Goal: Task Accomplishment & Management: Complete application form

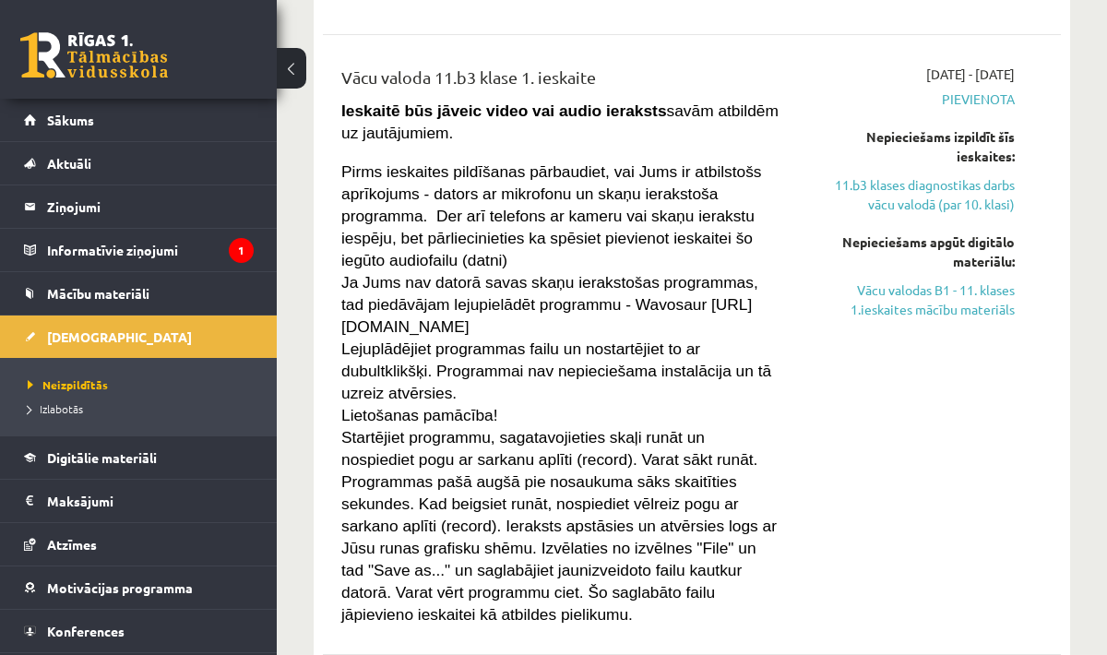
scroll to position [662, 0]
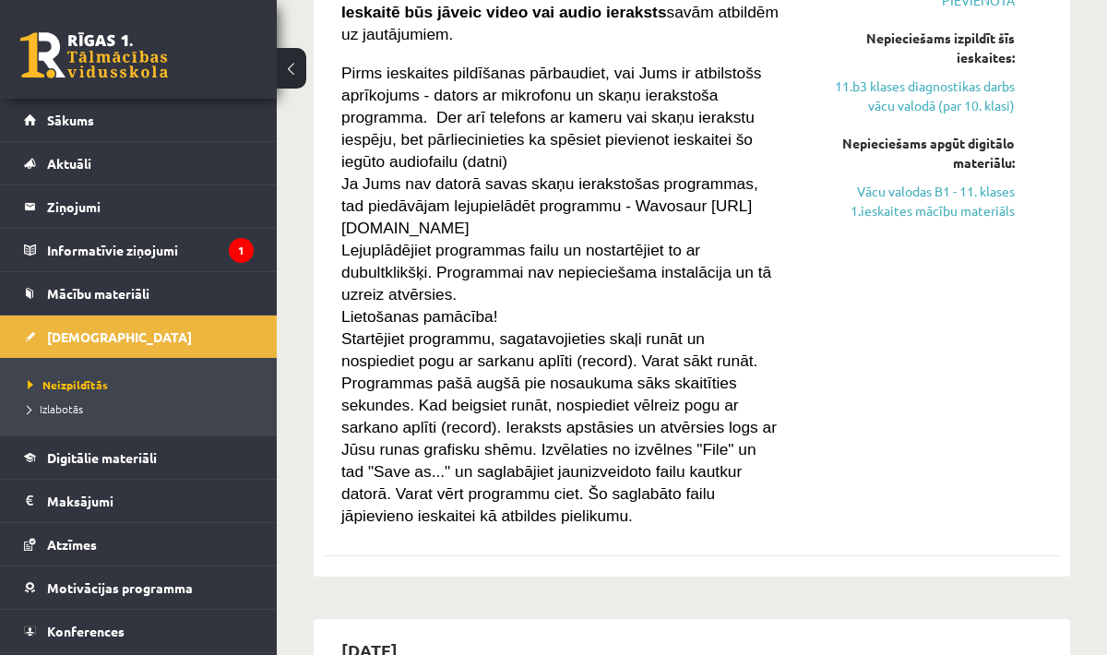
click at [939, 295] on div "2025-09-01 - 2025-09-15 Pievienota Nepieciešams izpildīt šīs ieskaites: 11.b3 k…" at bounding box center [911, 246] width 233 height 560
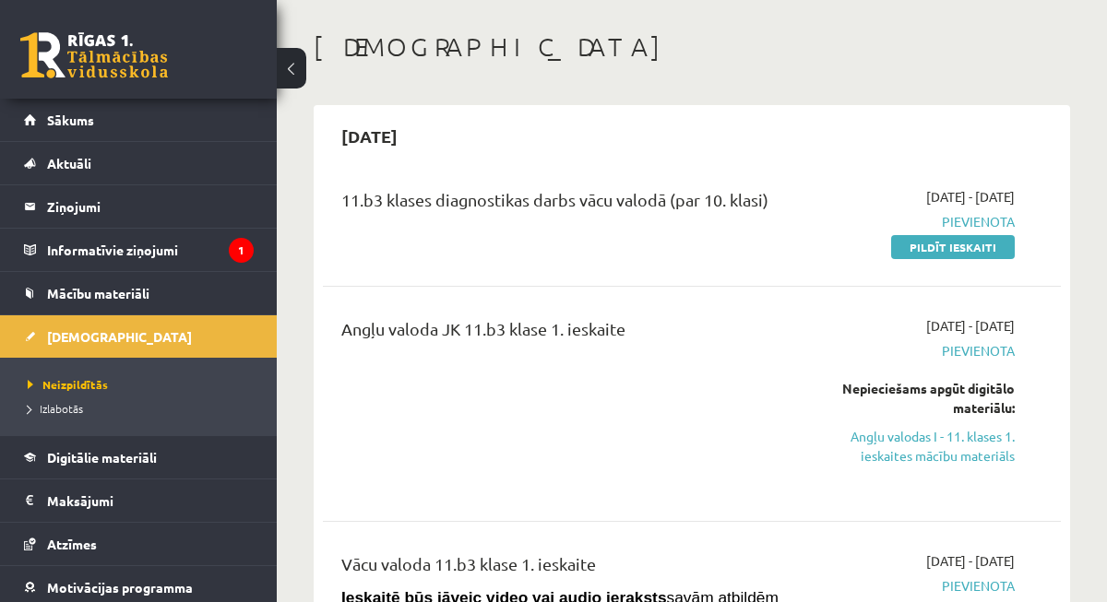
scroll to position [74, 0]
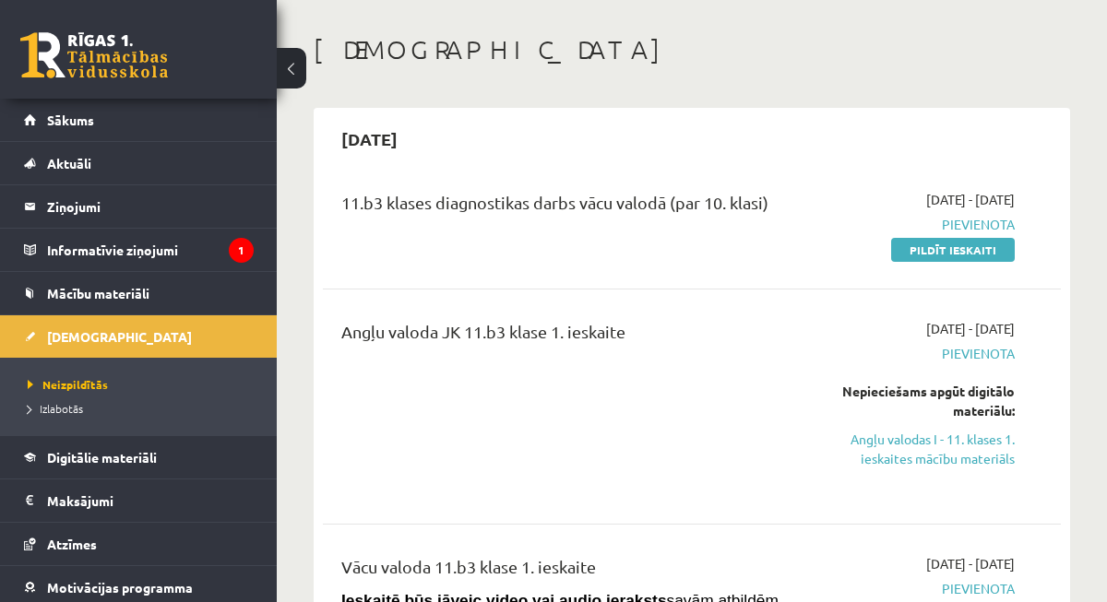
click at [983, 249] on link "Pildīt ieskaiti" at bounding box center [953, 250] width 124 height 24
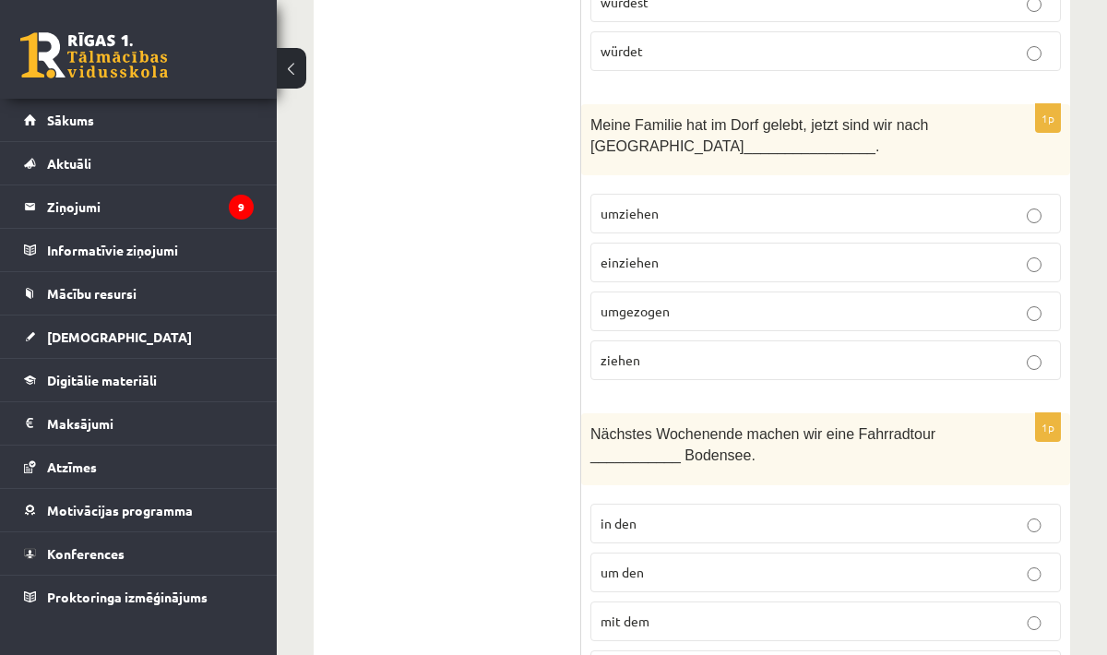
scroll to position [864, 0]
click at [983, 203] on p "umziehen" at bounding box center [825, 212] width 450 height 19
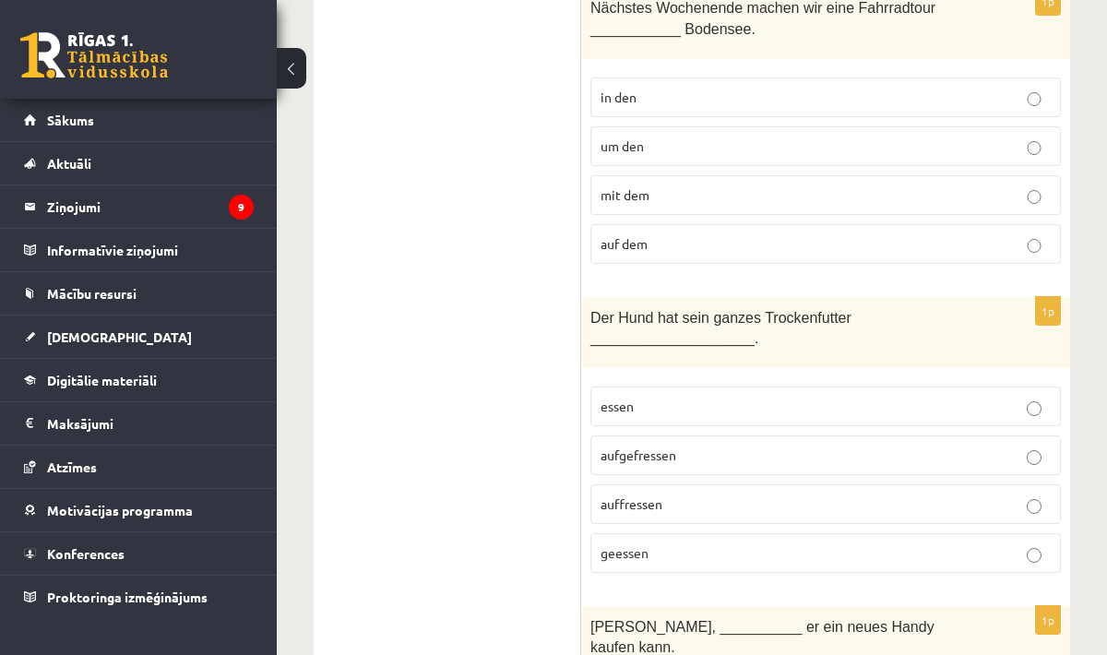
scroll to position [1451, 0]
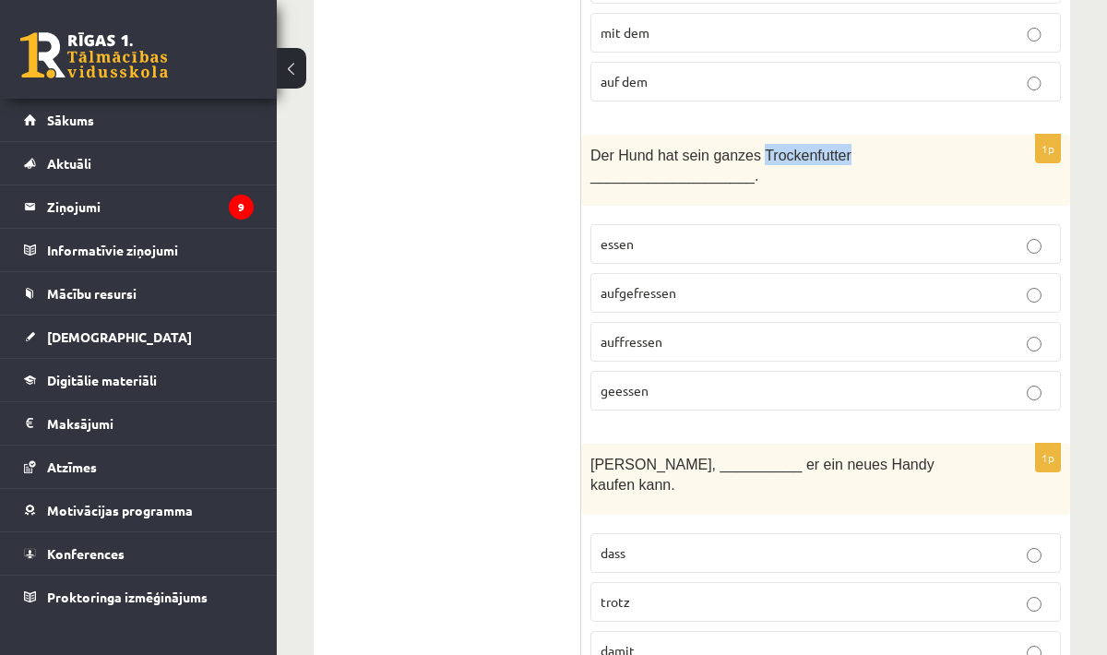
click at [1056, 224] on label "essen" at bounding box center [825, 244] width 470 height 40
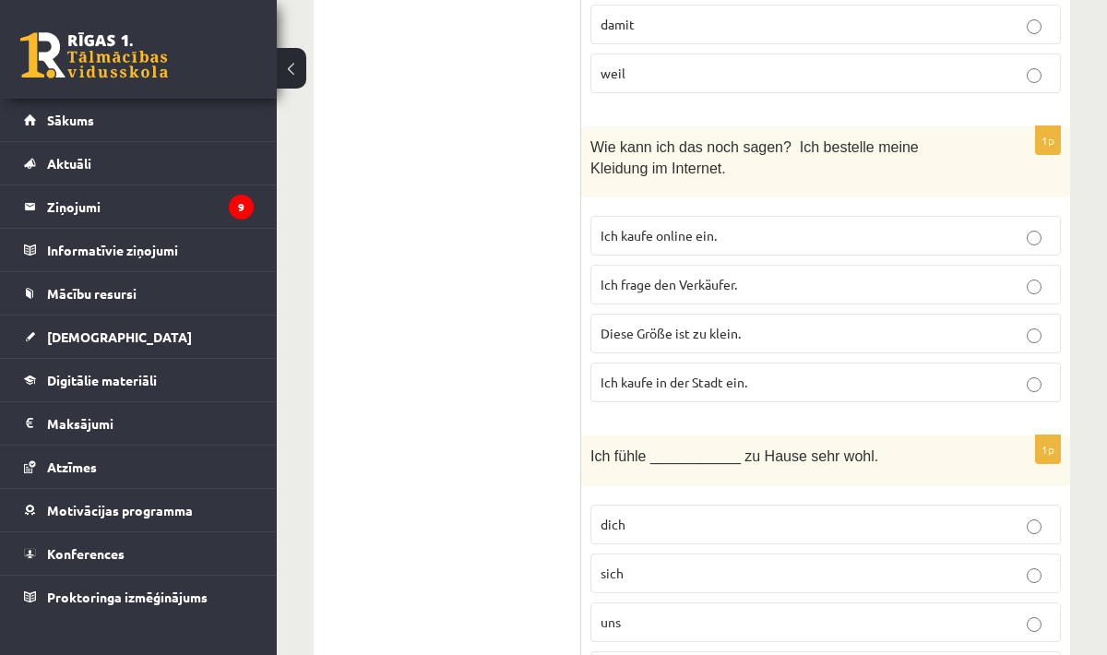
scroll to position [2077, 0]
click at [823, 226] on p "Ich kaufe online ein." at bounding box center [825, 235] width 450 height 19
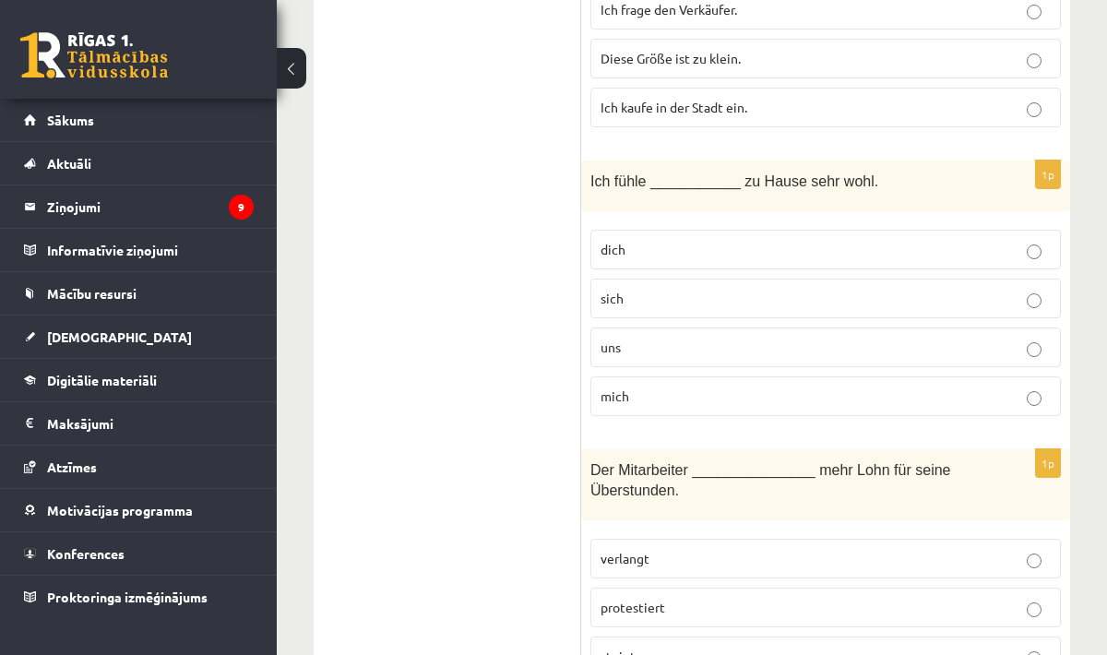
scroll to position [2355, 0]
click at [949, 384] on p "mich" at bounding box center [825, 393] width 450 height 19
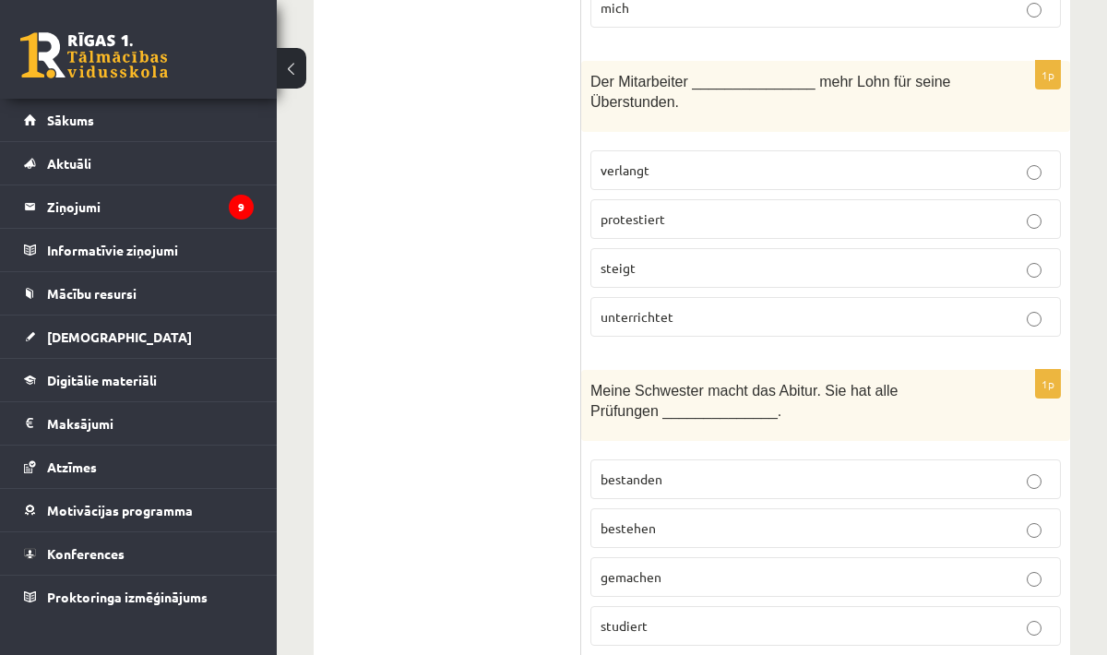
scroll to position [2743, 0]
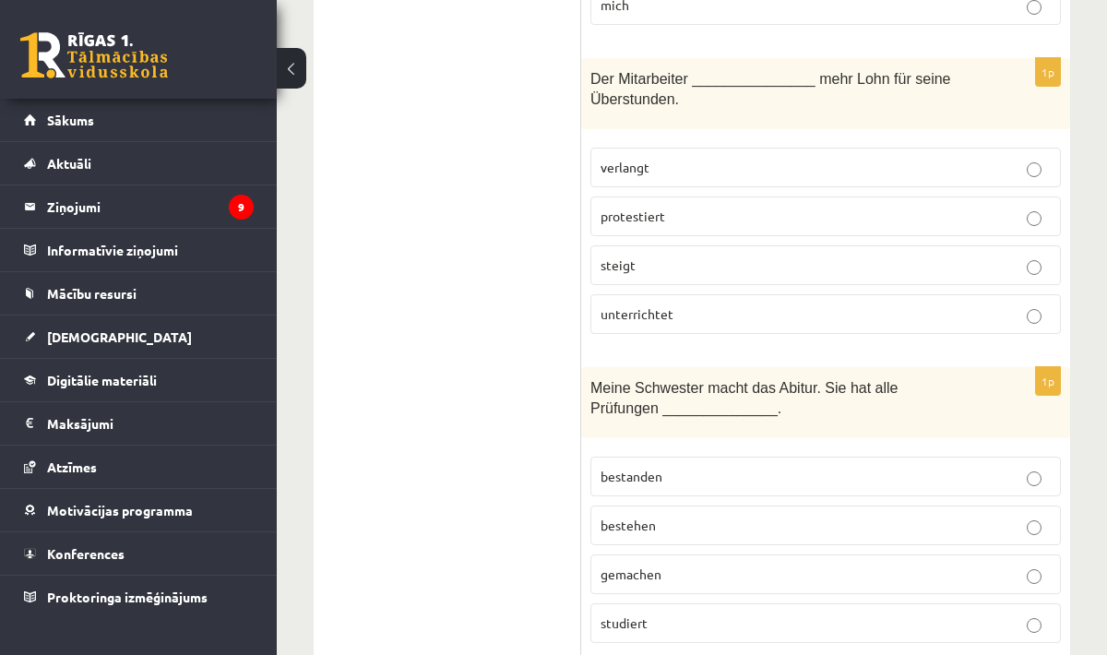
click at [737, 207] on p "protestiert" at bounding box center [825, 216] width 450 height 19
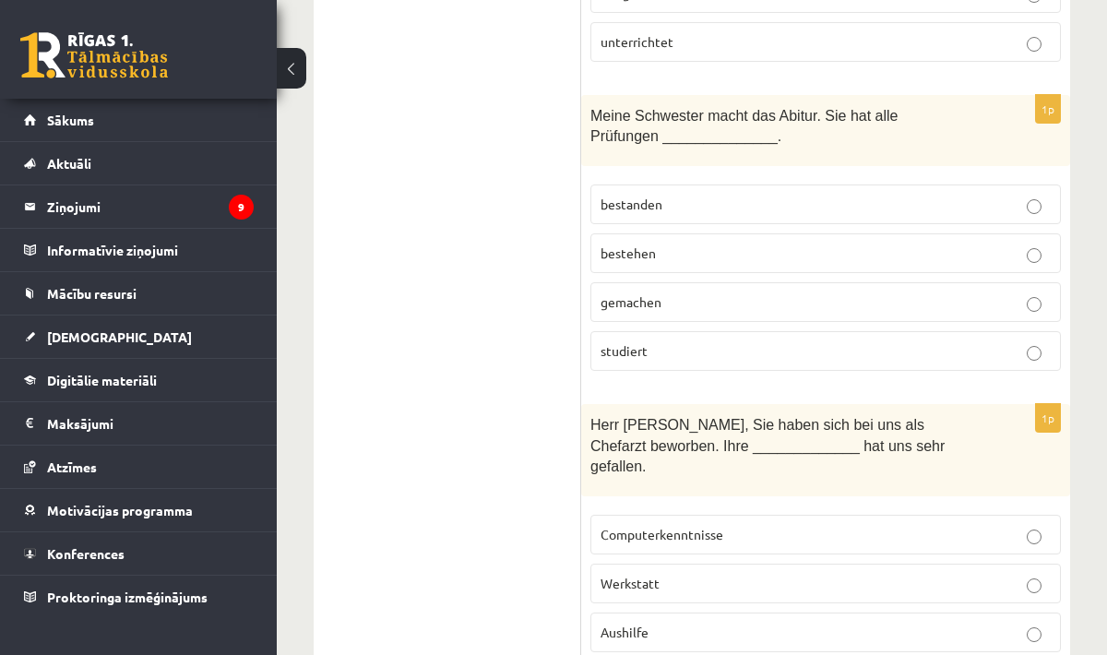
scroll to position [3014, 0]
click at [762, 293] on p "gemachen" at bounding box center [825, 302] width 450 height 19
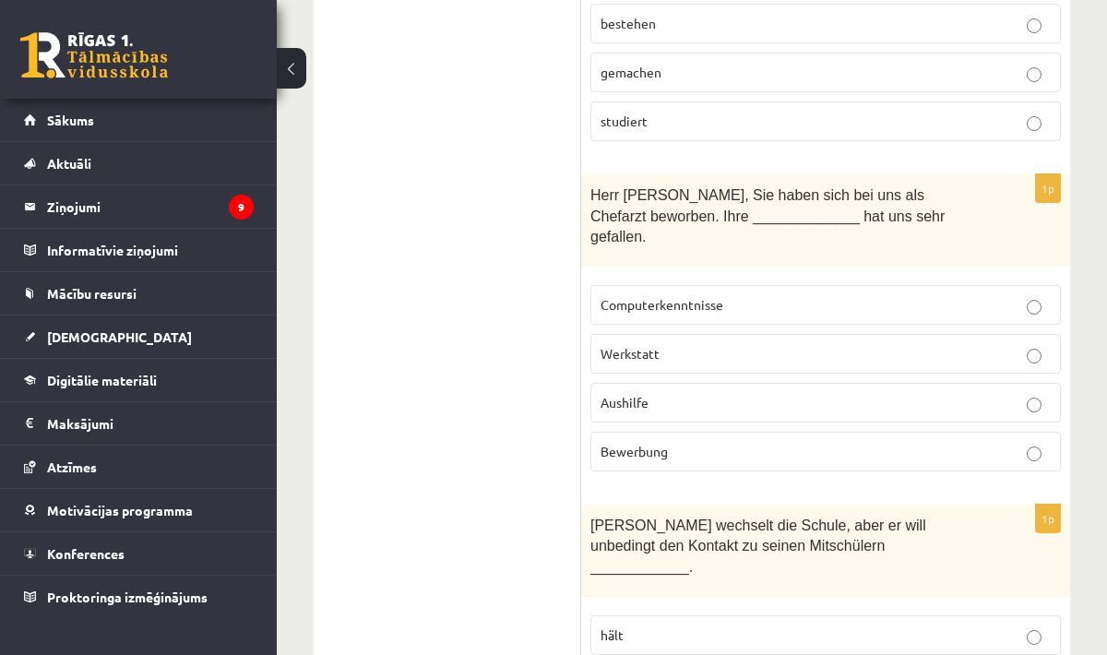
scroll to position [3247, 0]
click at [810, 391] on p "Aushilfe" at bounding box center [825, 400] width 450 height 19
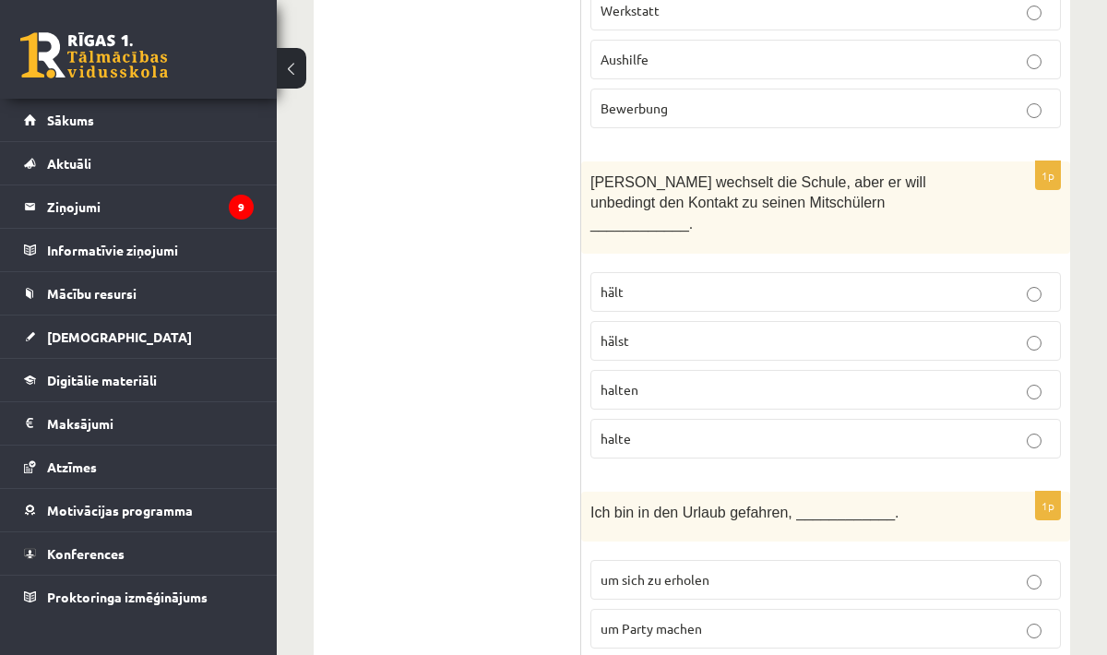
scroll to position [3593, 0]
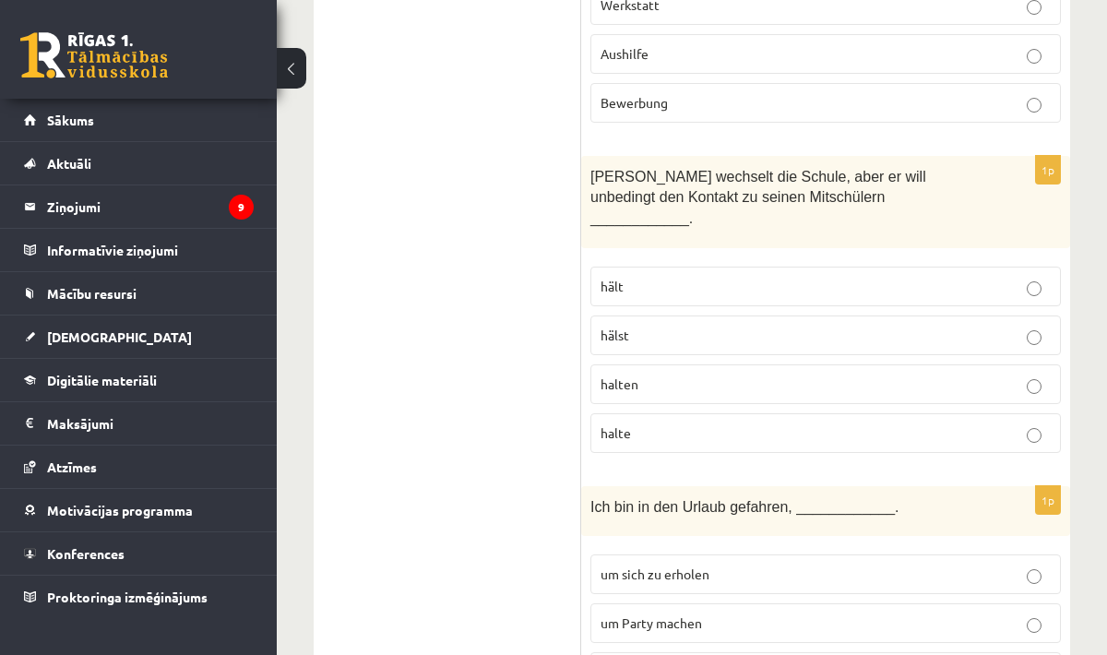
click at [666, 266] on label "hält" at bounding box center [825, 286] width 470 height 40
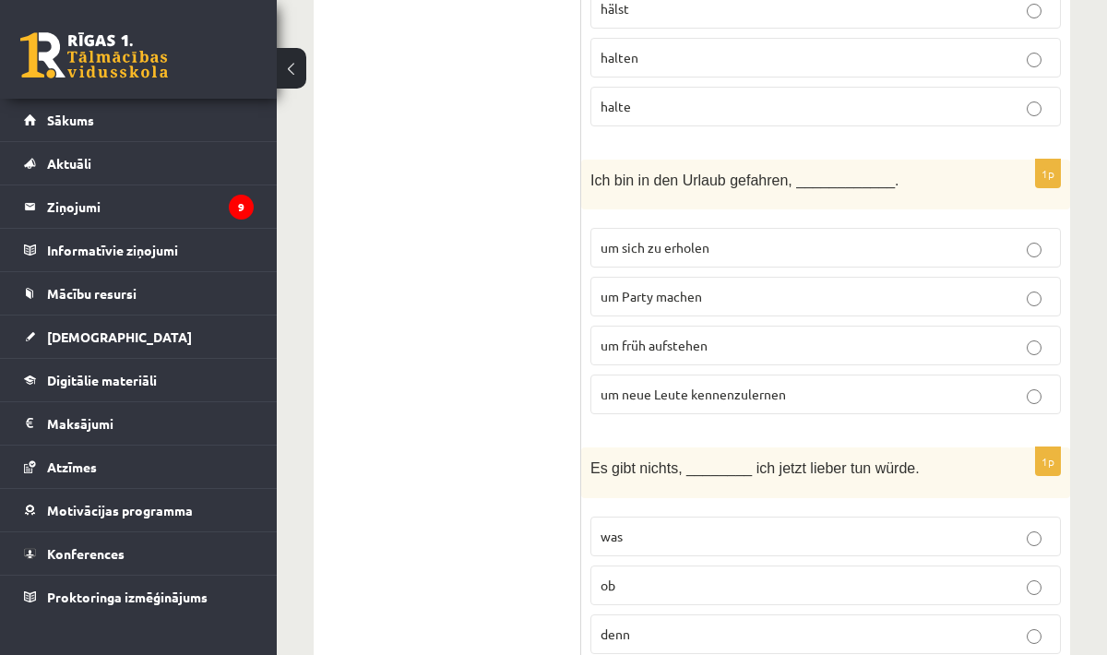
scroll to position [3922, 0]
click at [991, 383] on p "um neue Leute kennenzulernen" at bounding box center [825, 392] width 450 height 19
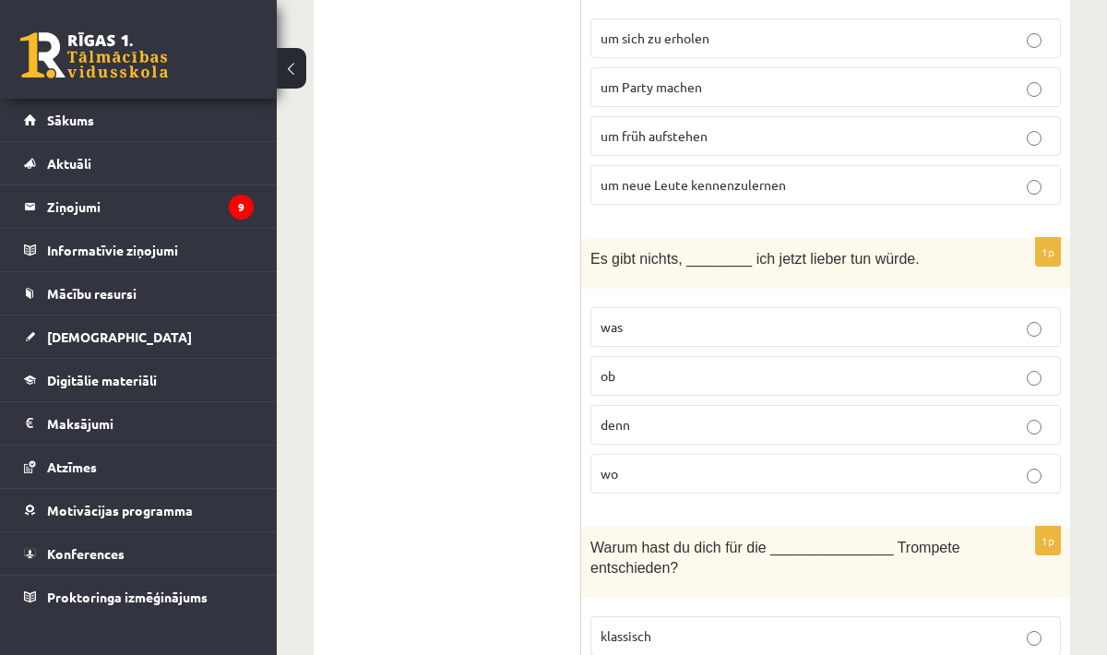
scroll to position [4139, 0]
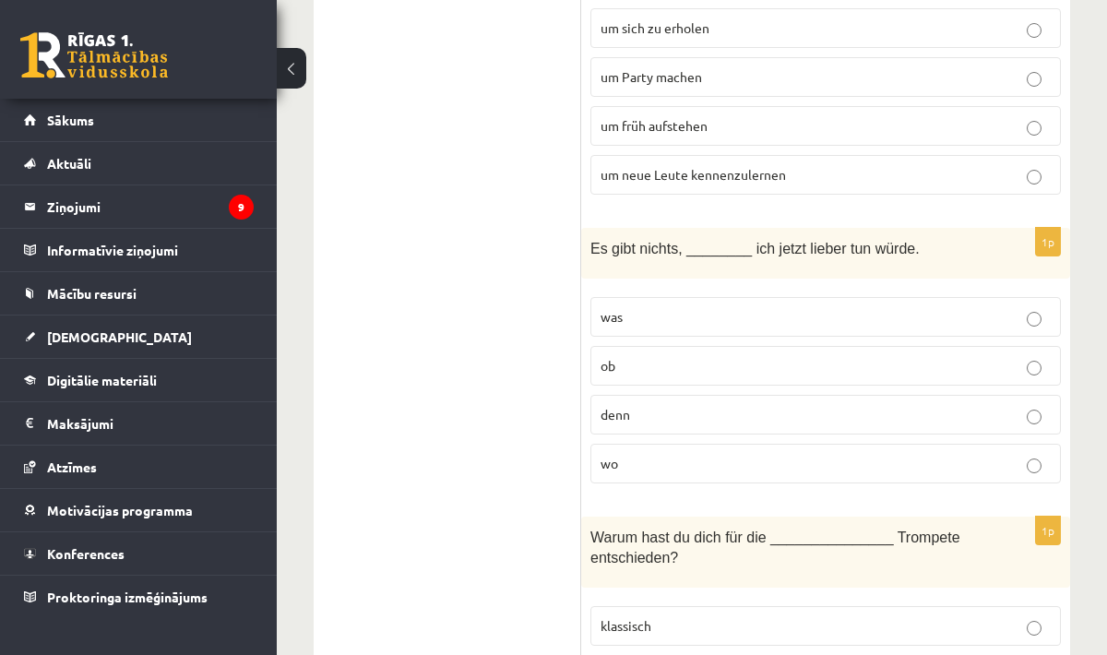
click at [865, 307] on p "was" at bounding box center [825, 316] width 450 height 19
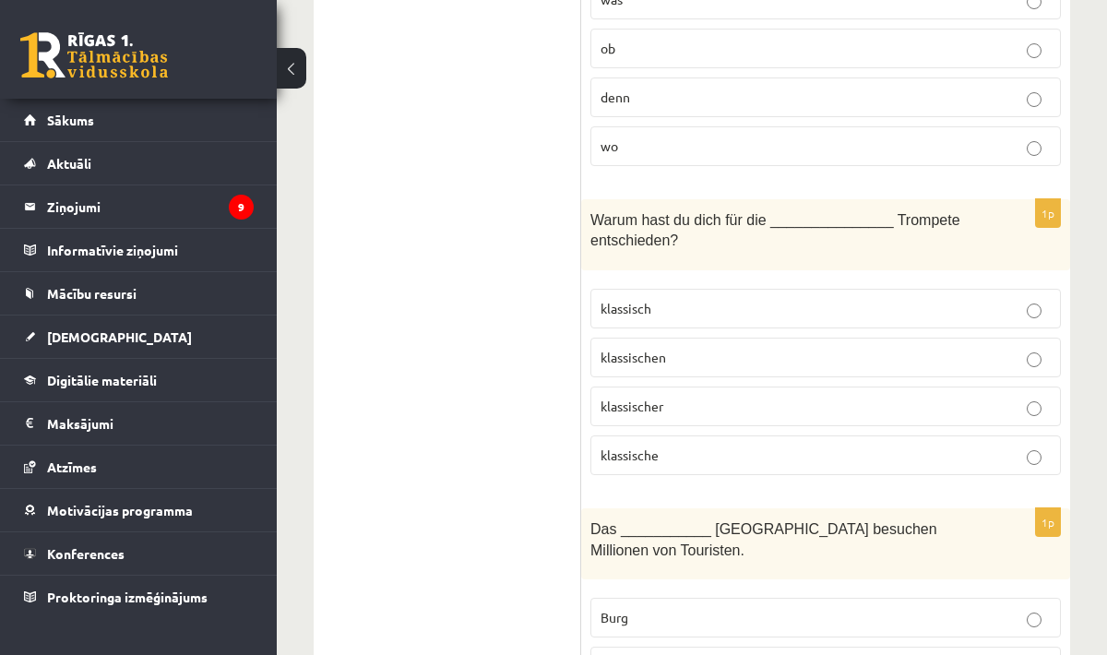
scroll to position [4458, 0]
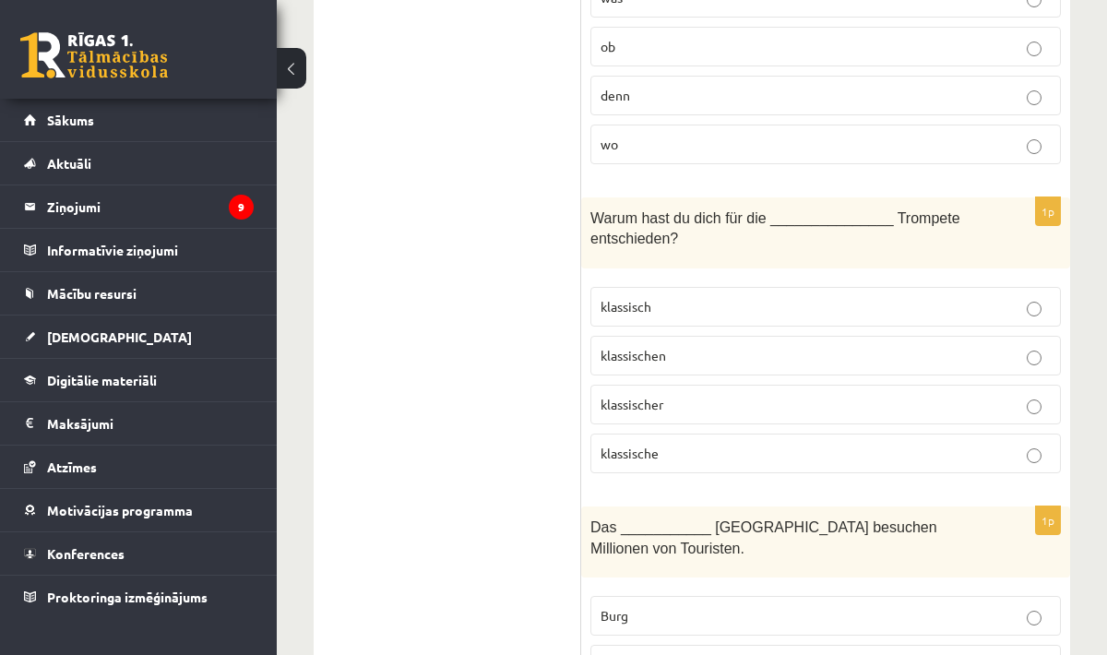
click at [985, 346] on p "klassischen" at bounding box center [825, 355] width 450 height 19
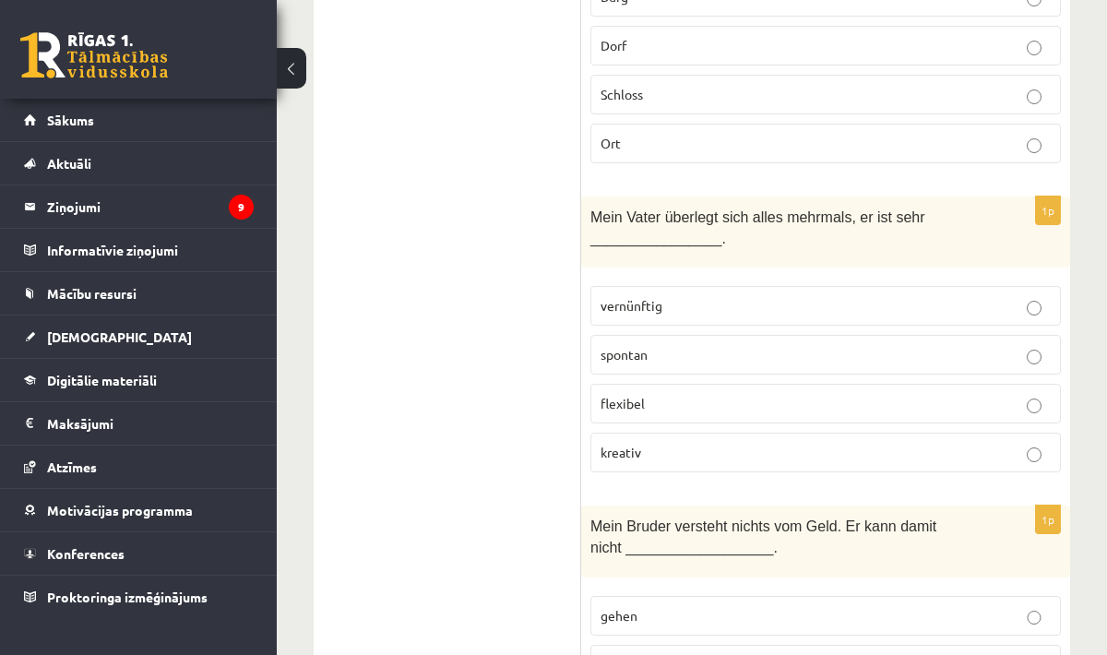
scroll to position [5076, 0]
copy span "überlegt"
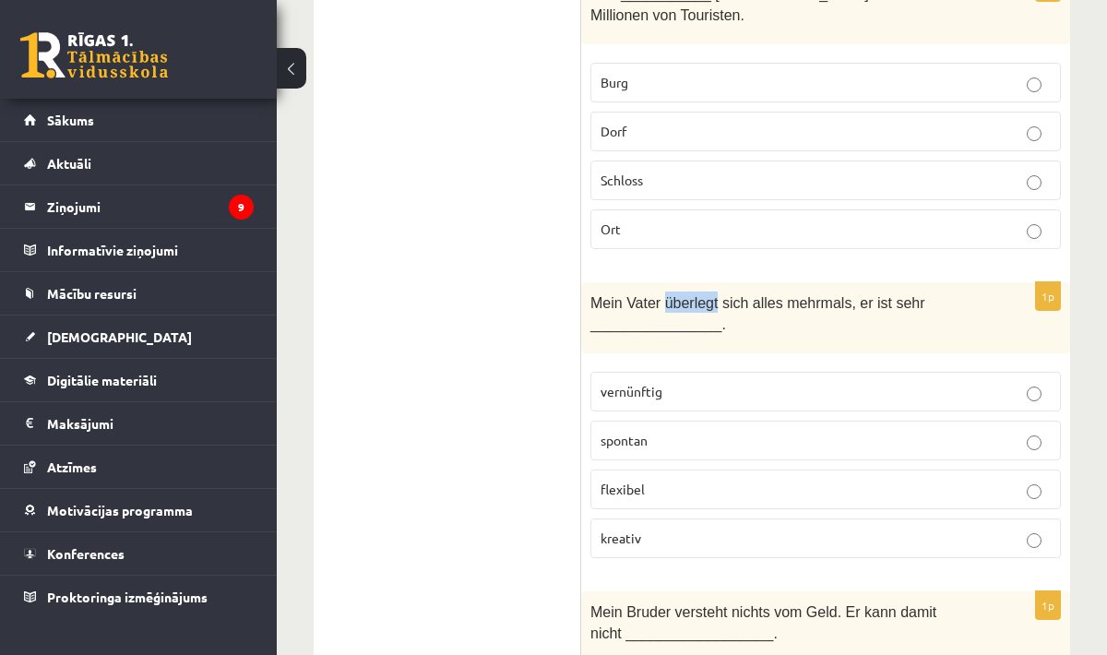
scroll to position [4996, 0]
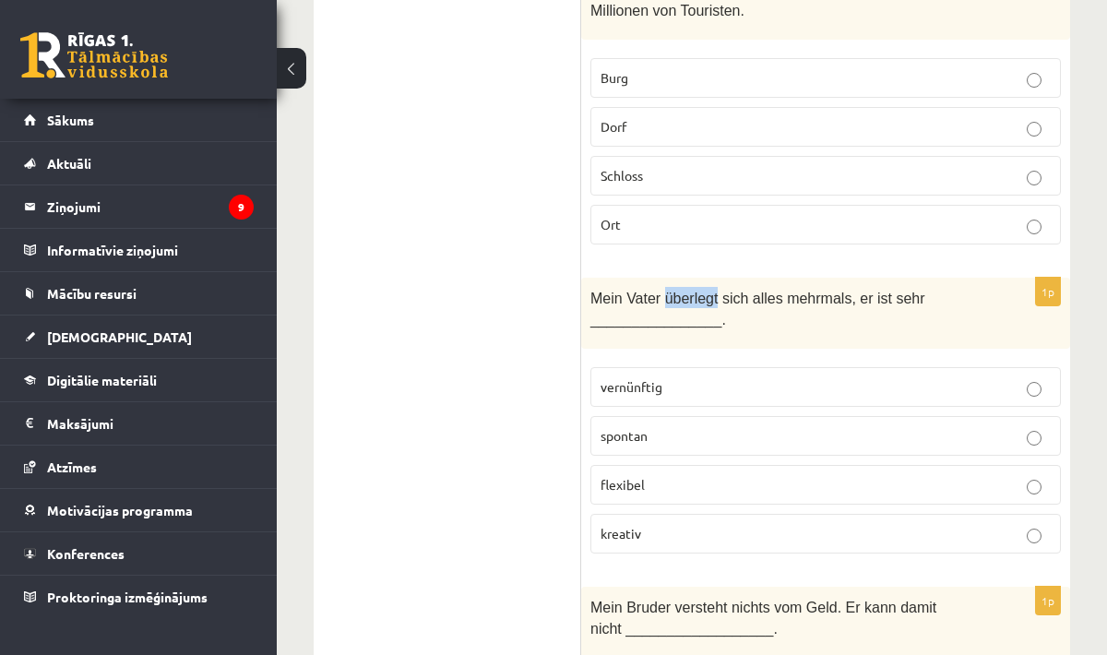
click at [977, 278] on div "Mein Vater überlegt sich alles mehrmals, er ist sehr ________________." at bounding box center [825, 313] width 489 height 71
click at [851, 416] on label "spontan" at bounding box center [825, 436] width 470 height 40
copy span "vernünftig"
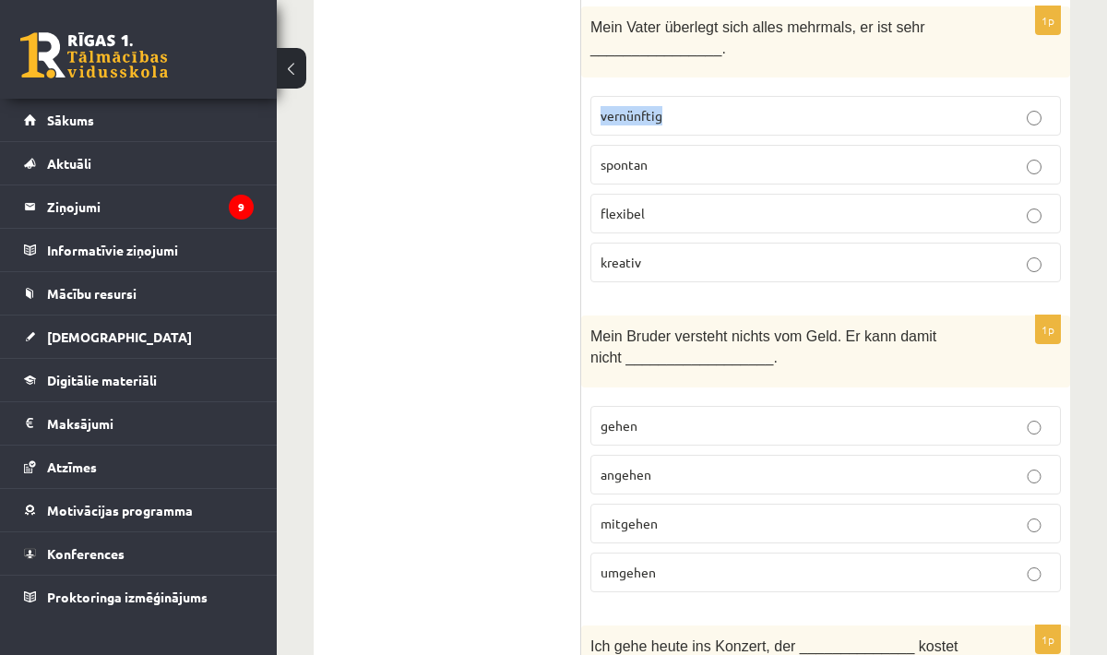
scroll to position [5268, 0]
click at [744, 513] on p "mitgehen" at bounding box center [825, 522] width 450 height 19
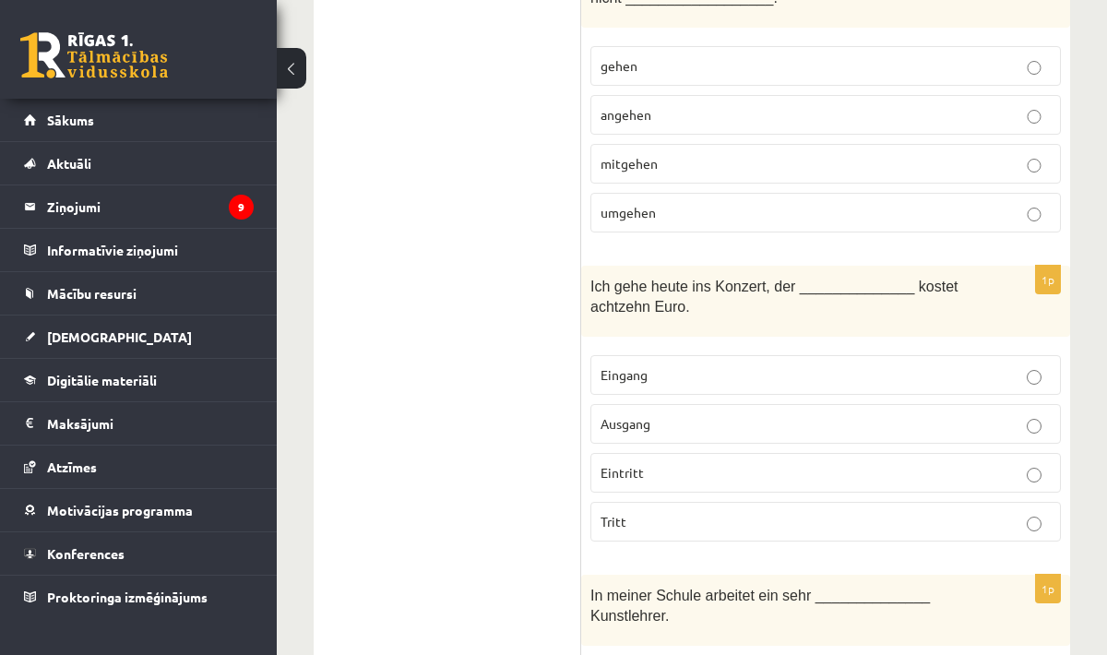
scroll to position [5637, 0]
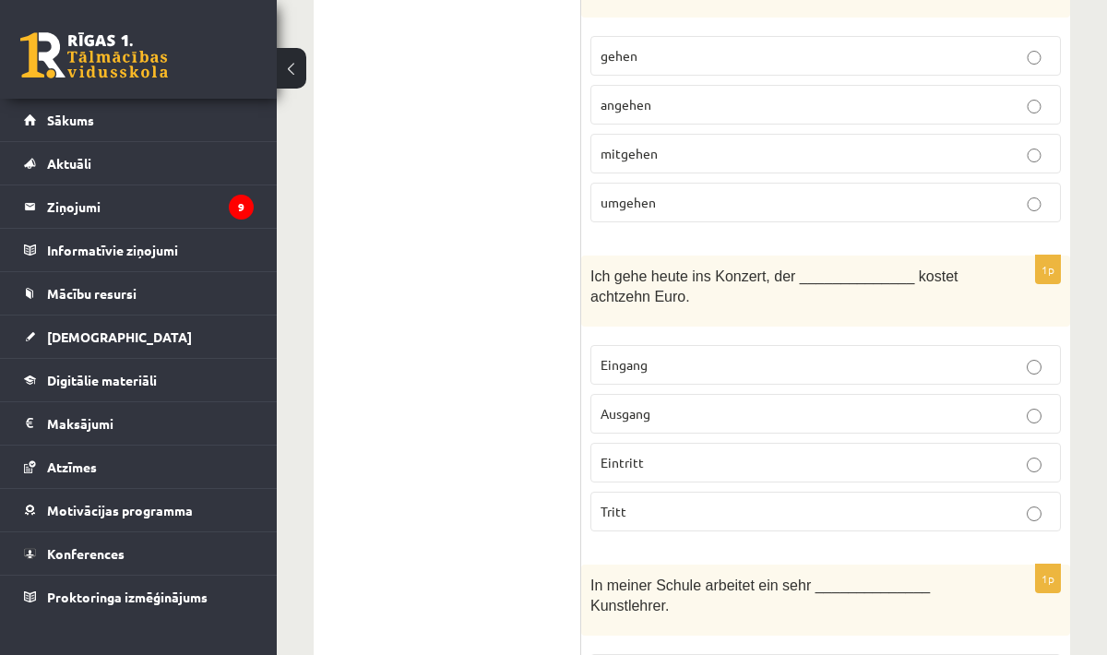
click at [677, 443] on label "Eintritt" at bounding box center [825, 463] width 470 height 40
click at [659, 453] on p "Eintritt" at bounding box center [825, 462] width 450 height 19
copy span "Eintritt"
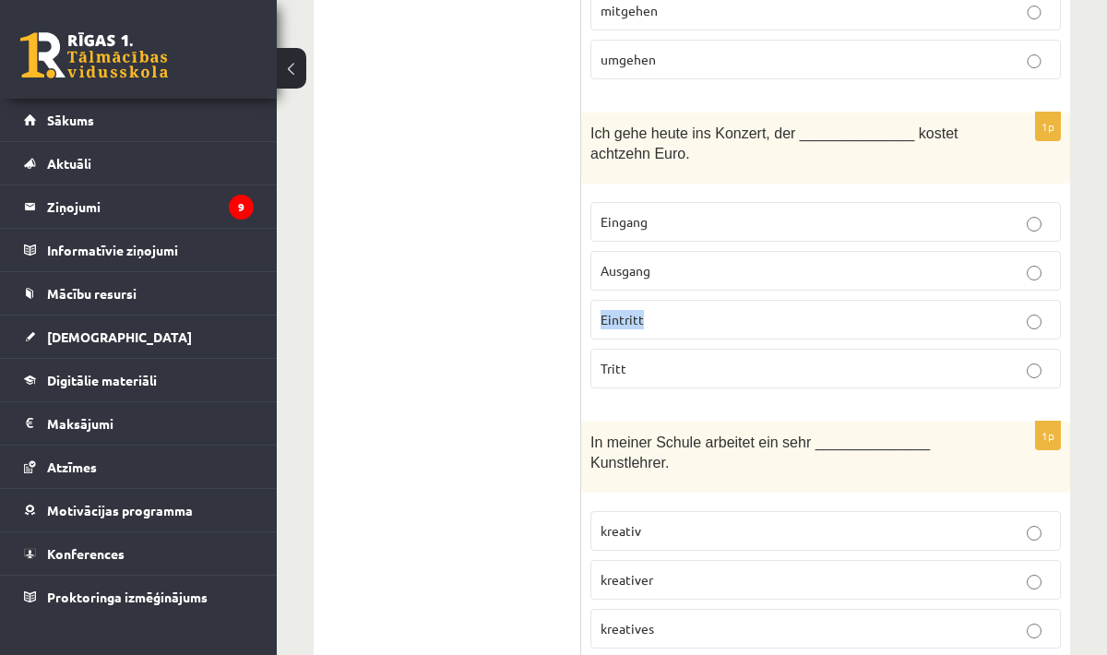
scroll to position [5783, 0]
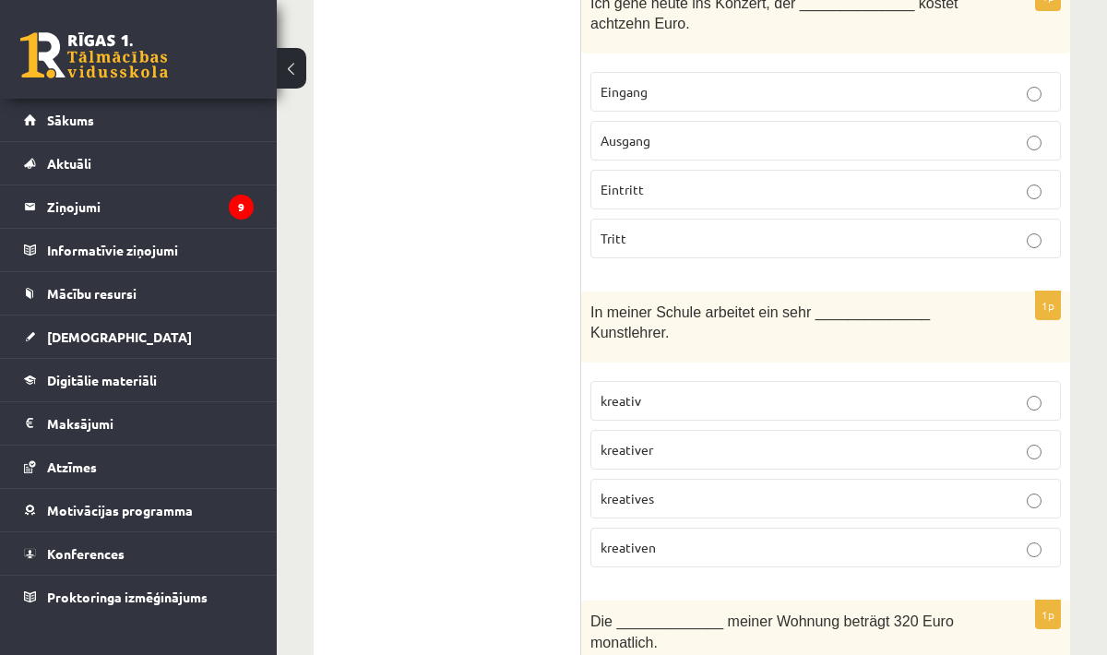
scroll to position [5914, 0]
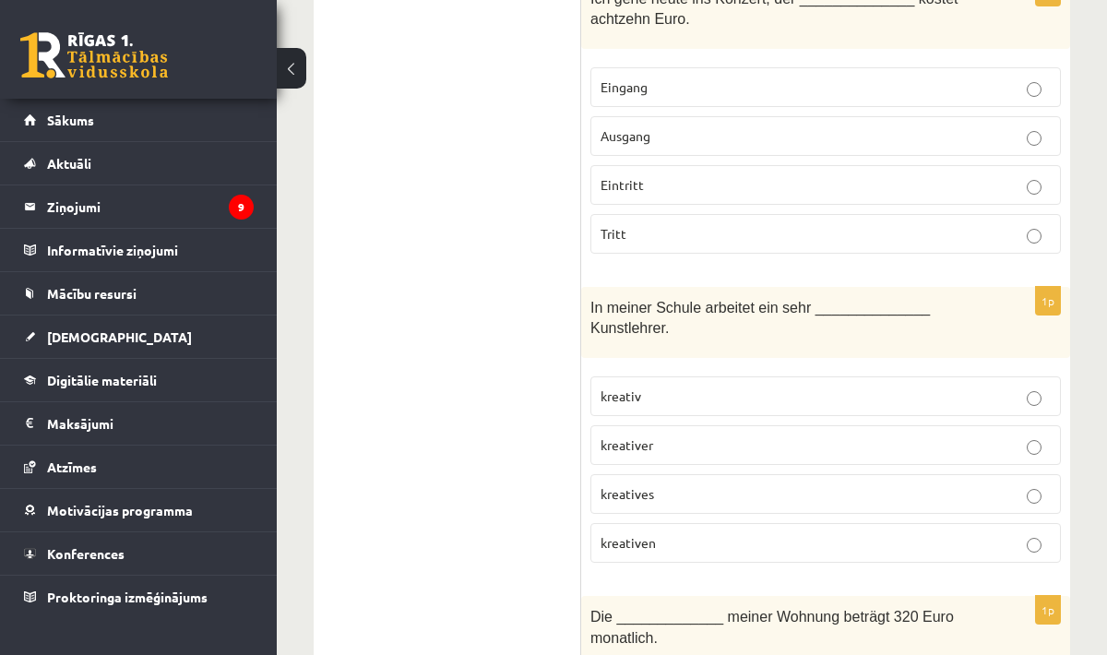
click at [849, 376] on label "kreativ" at bounding box center [825, 396] width 470 height 40
click at [856, 386] on p "kreativ" at bounding box center [825, 395] width 450 height 19
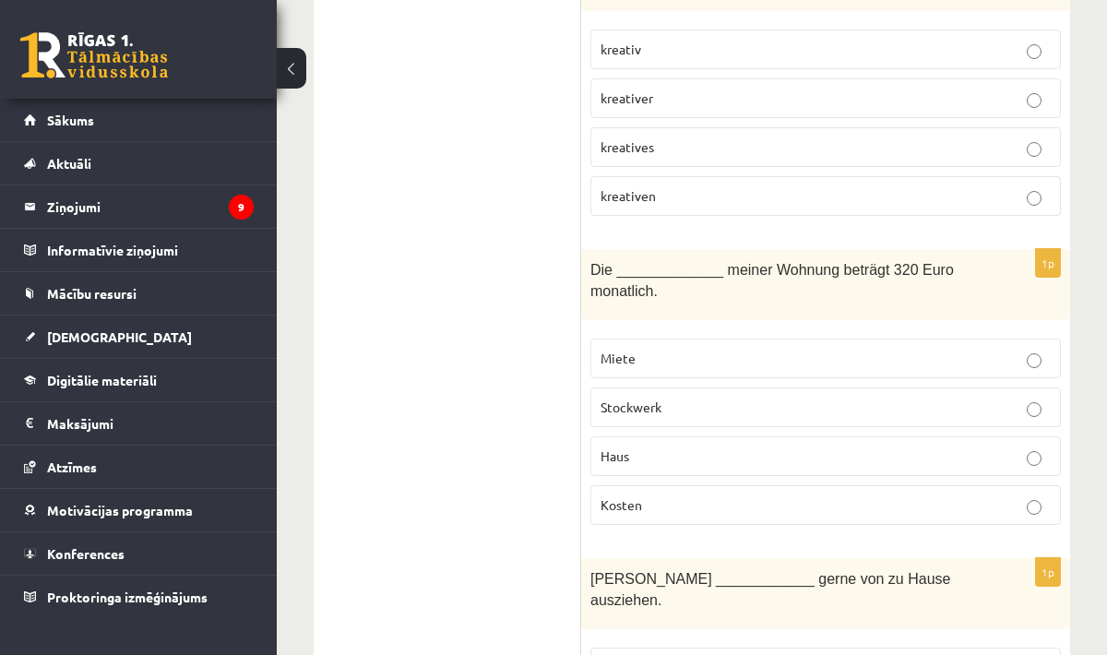
scroll to position [6267, 0]
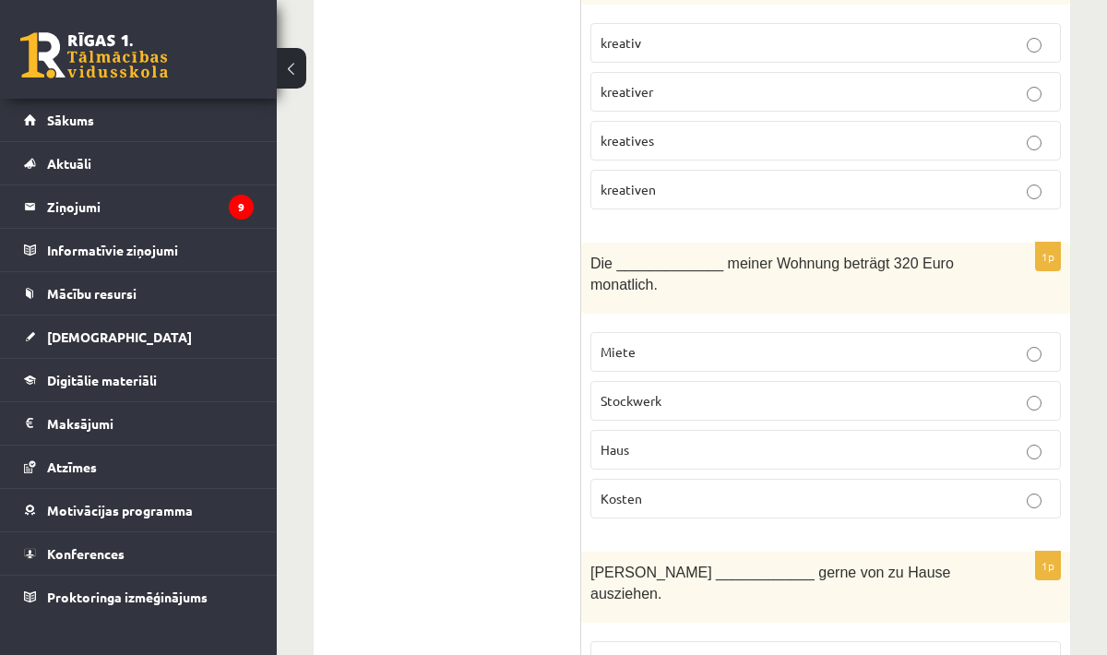
click at [872, 342] on p "Miete" at bounding box center [825, 351] width 450 height 19
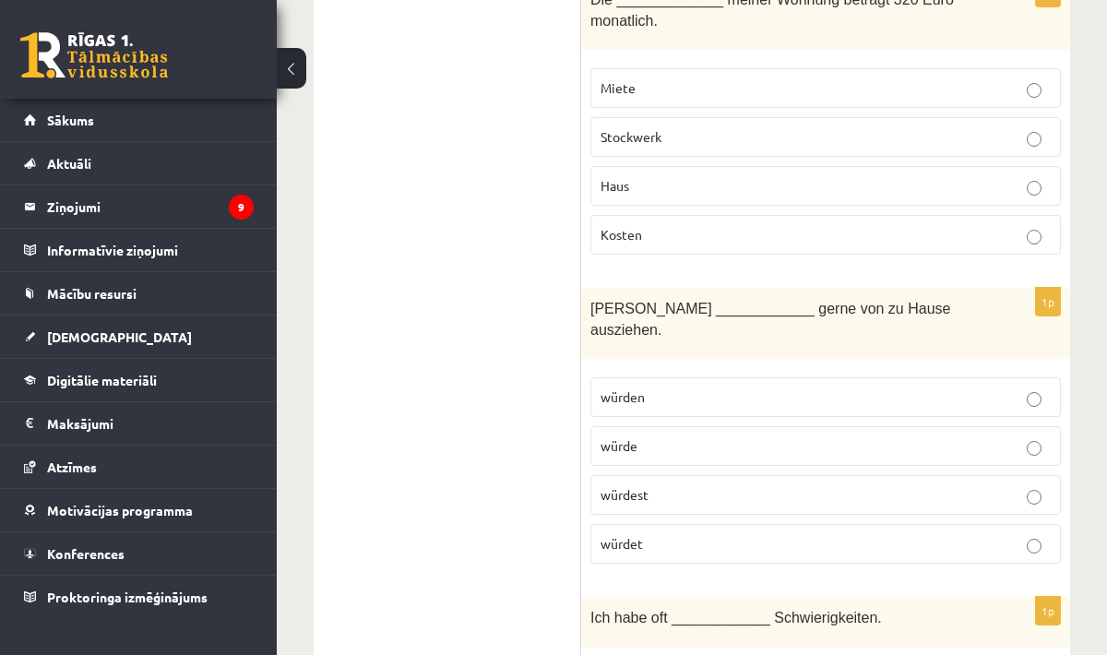
scroll to position [6536, 0]
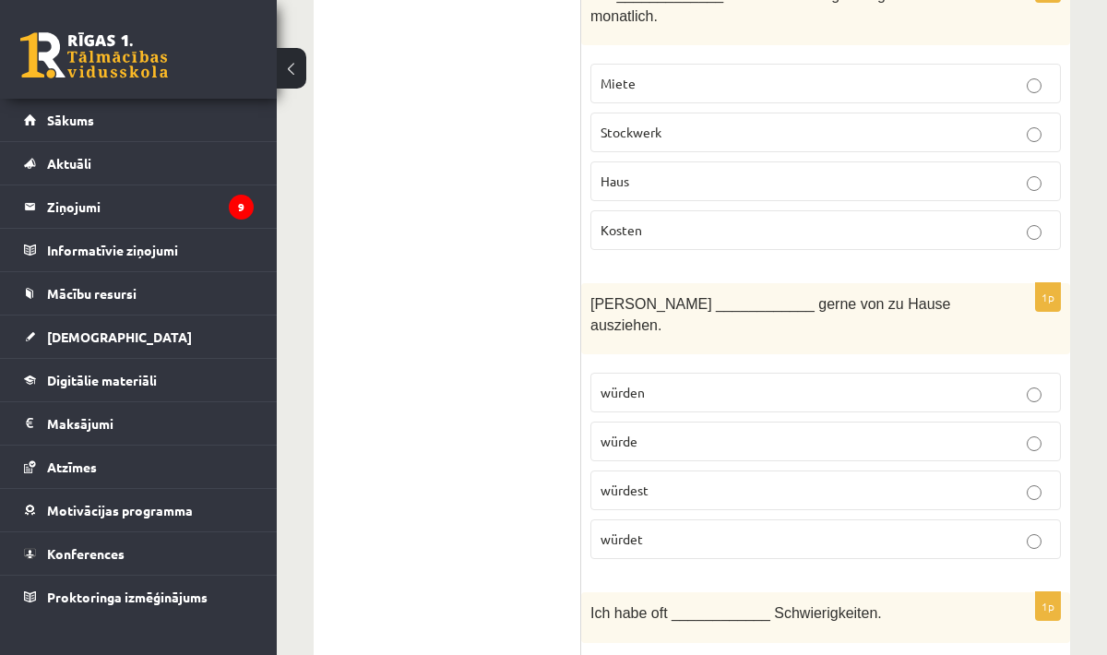
click at [762, 529] on p "würdet" at bounding box center [825, 538] width 450 height 19
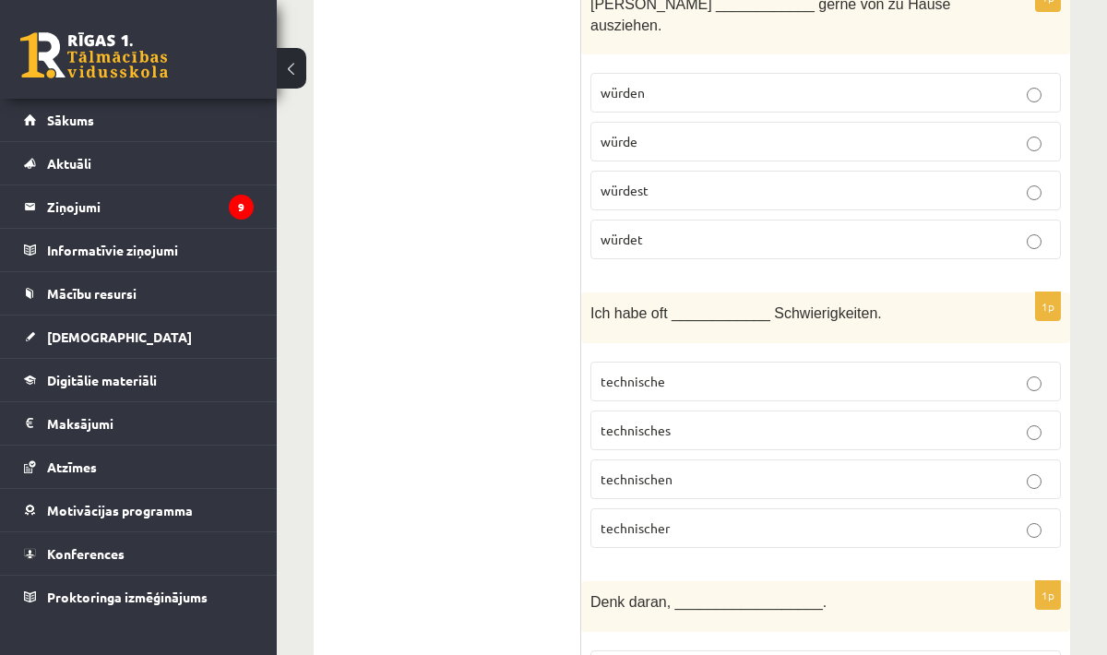
scroll to position [6836, 0]
click at [899, 371] on p "technische" at bounding box center [825, 380] width 450 height 19
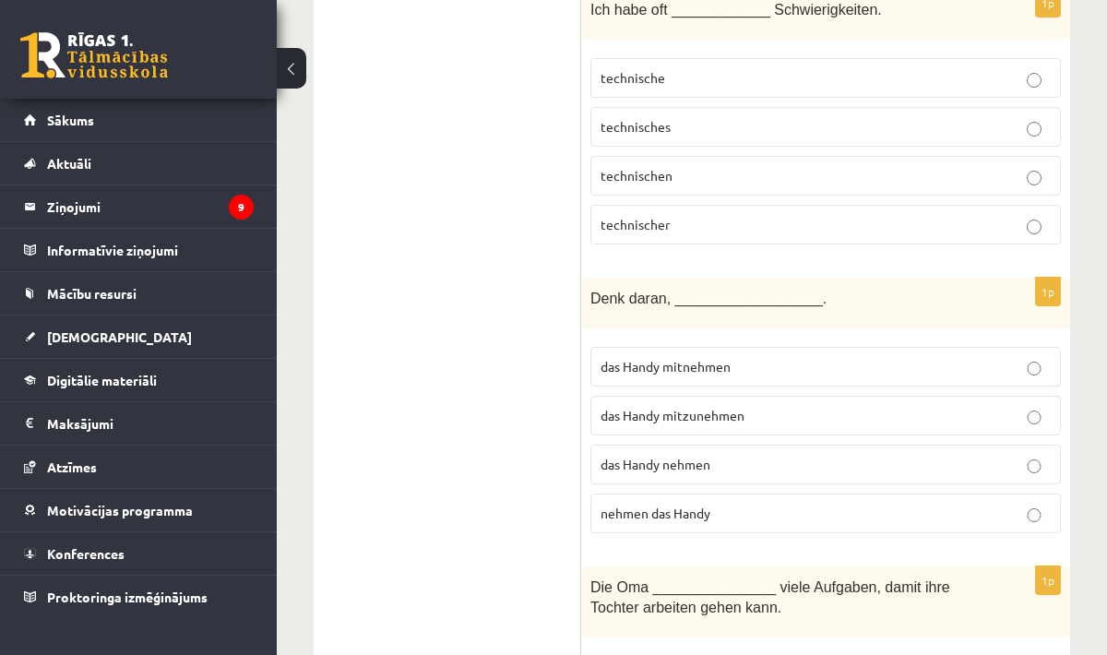
scroll to position [7183, 0]
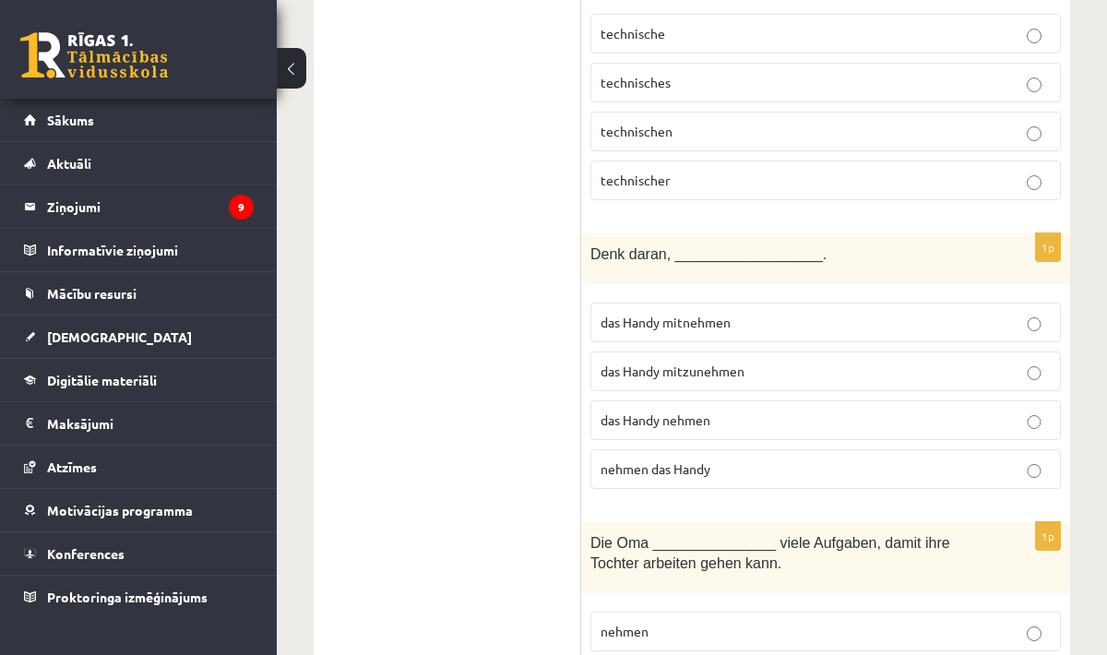
click at [775, 361] on p "das Handy mitzunehmen" at bounding box center [825, 370] width 450 height 19
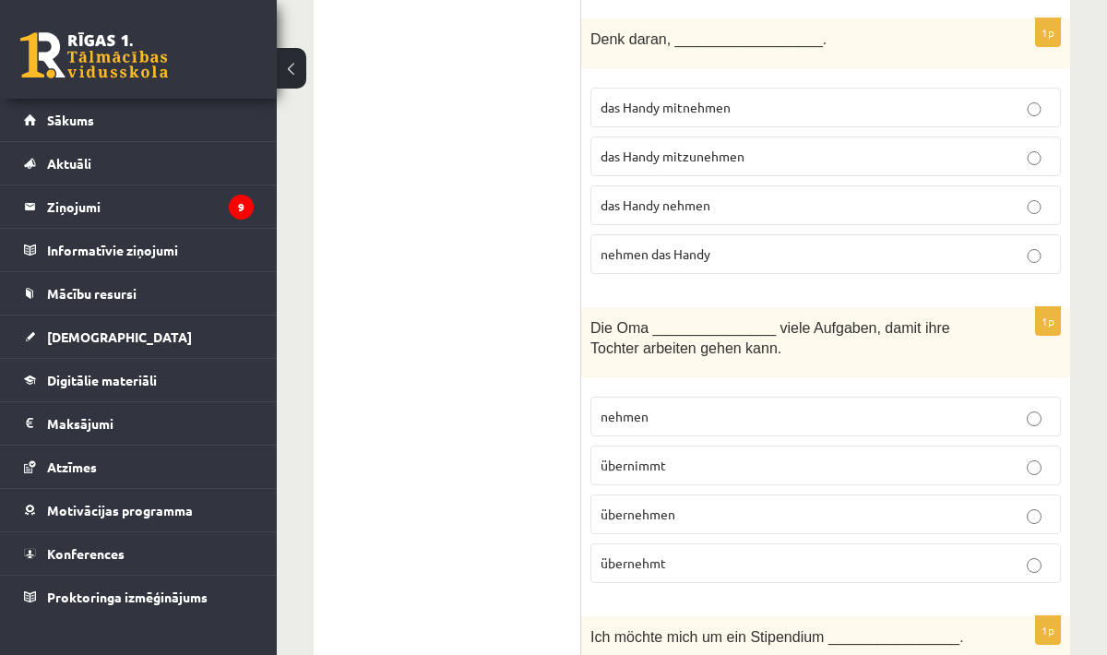
scroll to position [7405, 0]
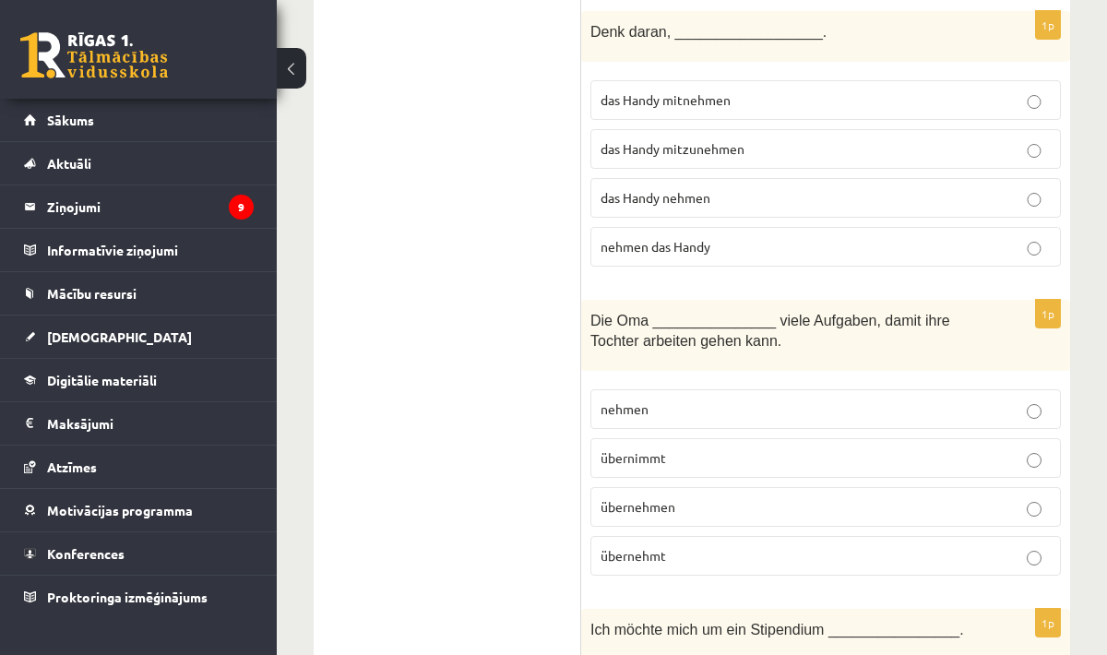
click at [749, 448] on p "übernimmt" at bounding box center [825, 457] width 450 height 19
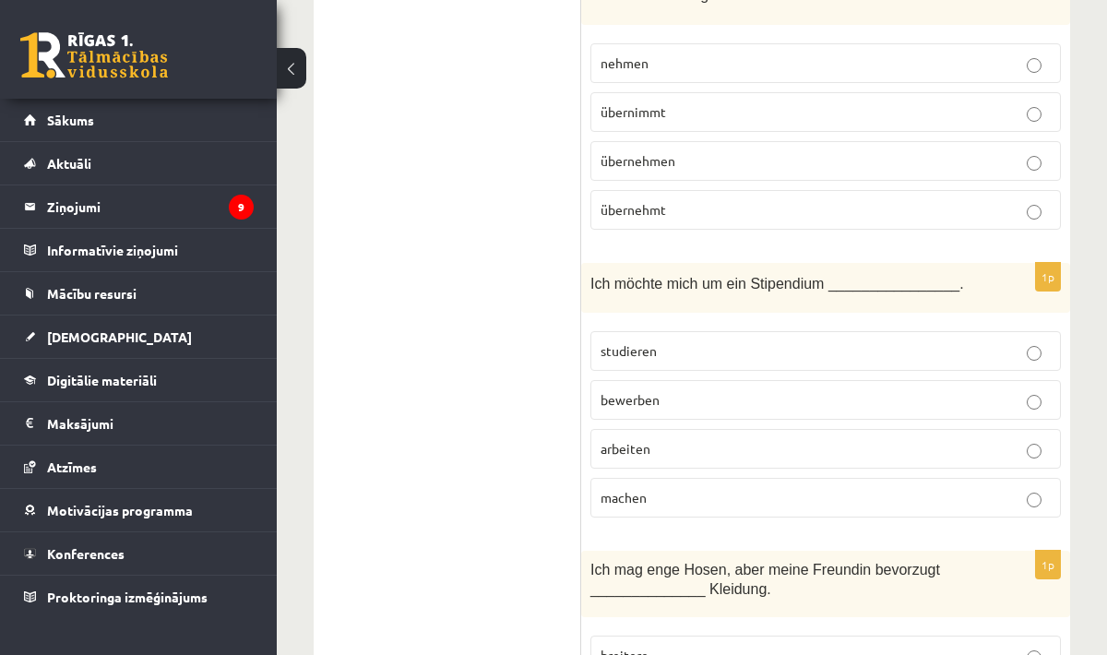
scroll to position [7753, 0]
copy span "bewerben"
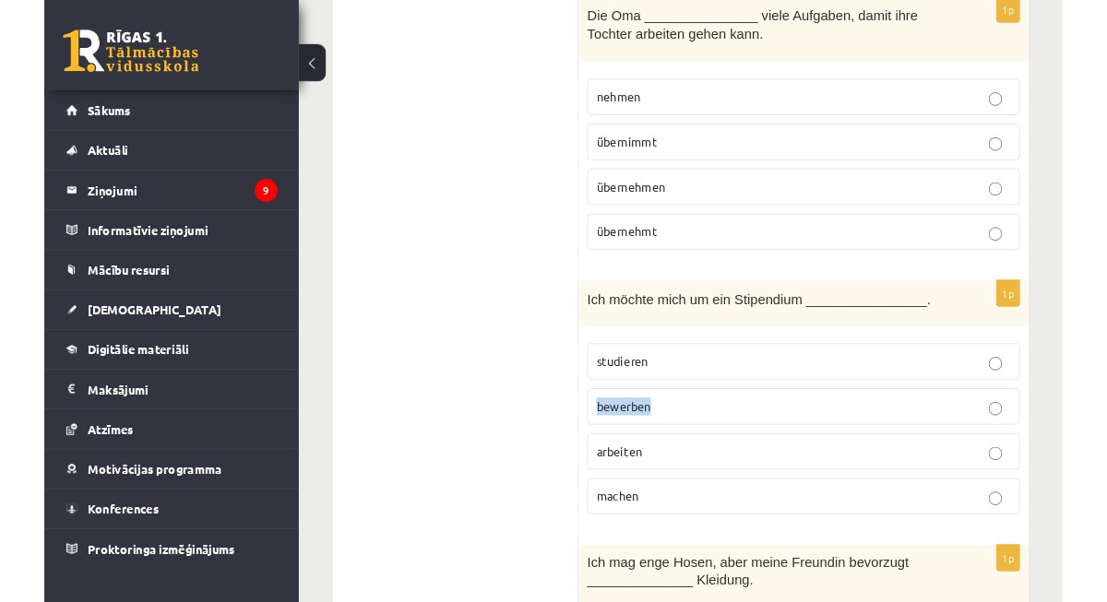
scroll to position [7704, 0]
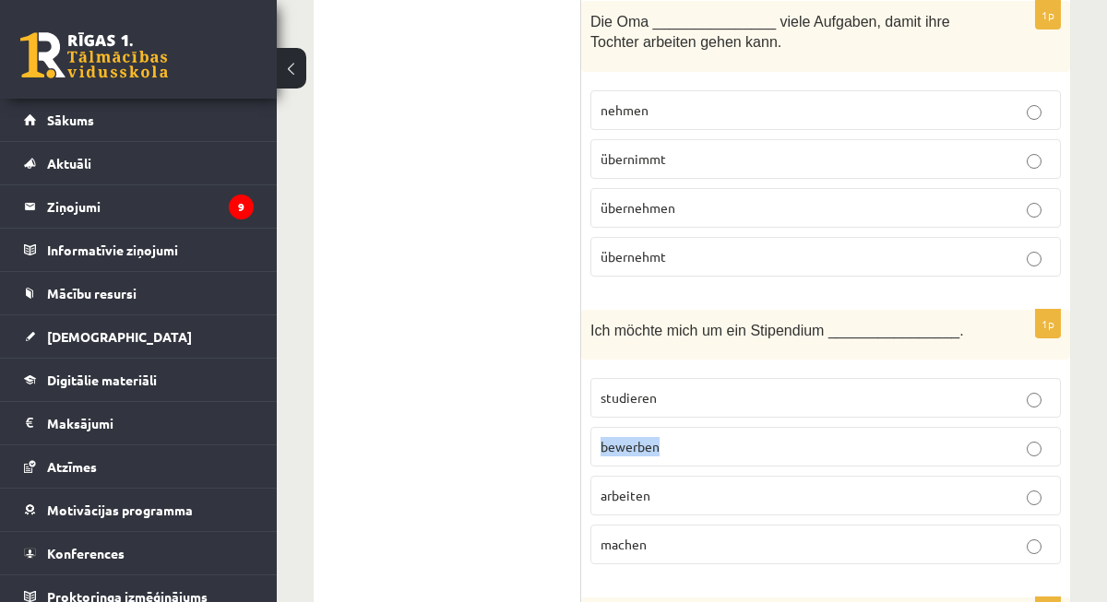
click at [756, 437] on p "bewerben" at bounding box center [825, 446] width 450 height 19
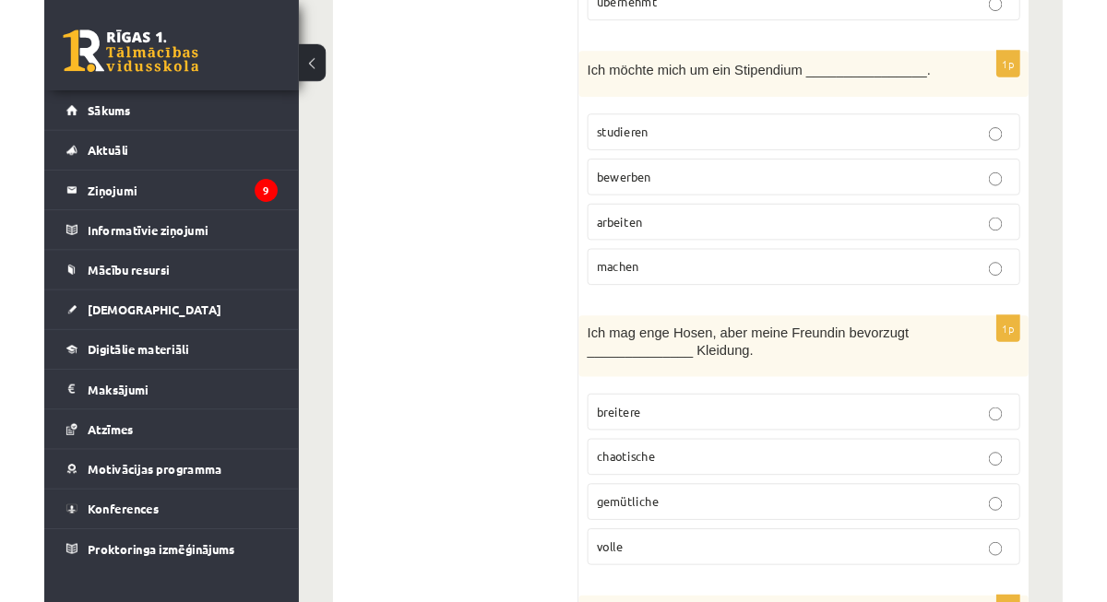
scroll to position [7953, 0]
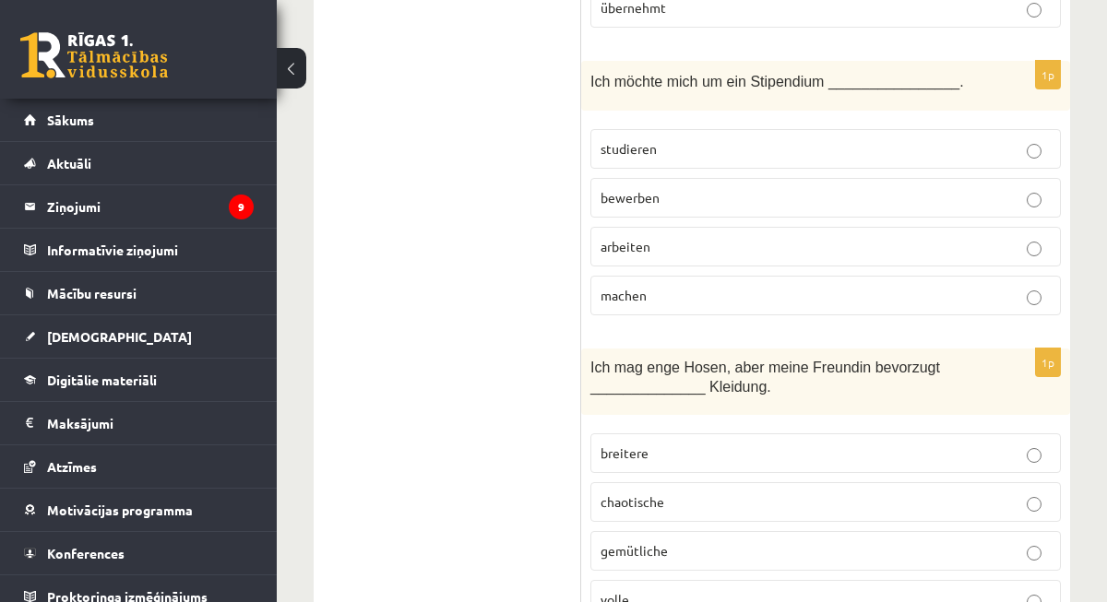
click at [854, 444] on p "breitere" at bounding box center [825, 453] width 450 height 19
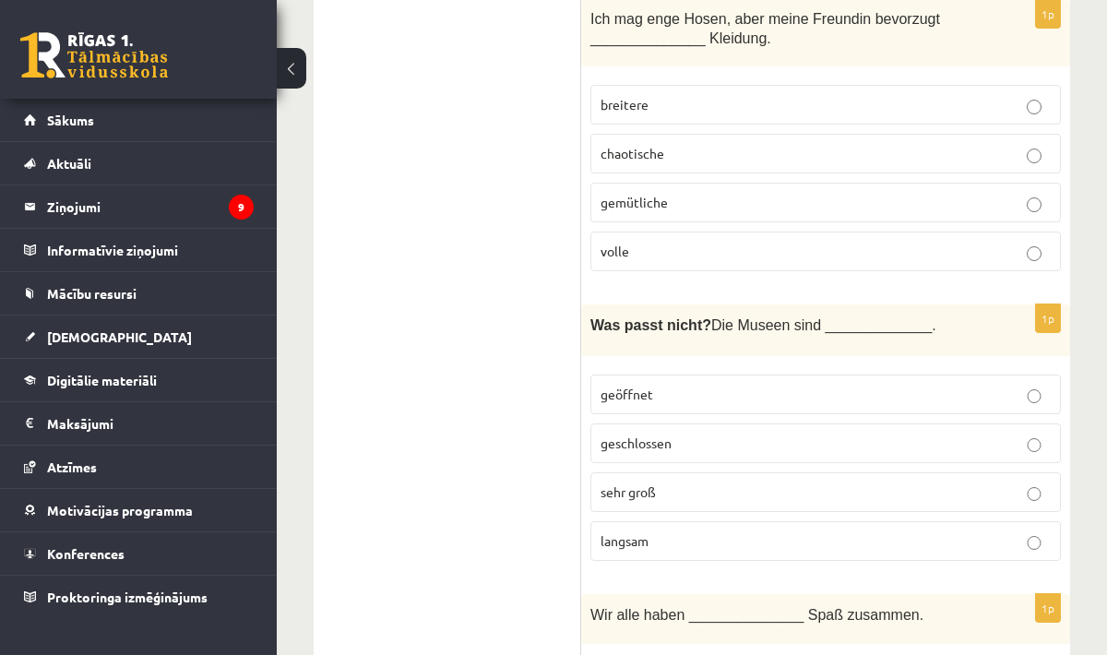
scroll to position [8308, 0]
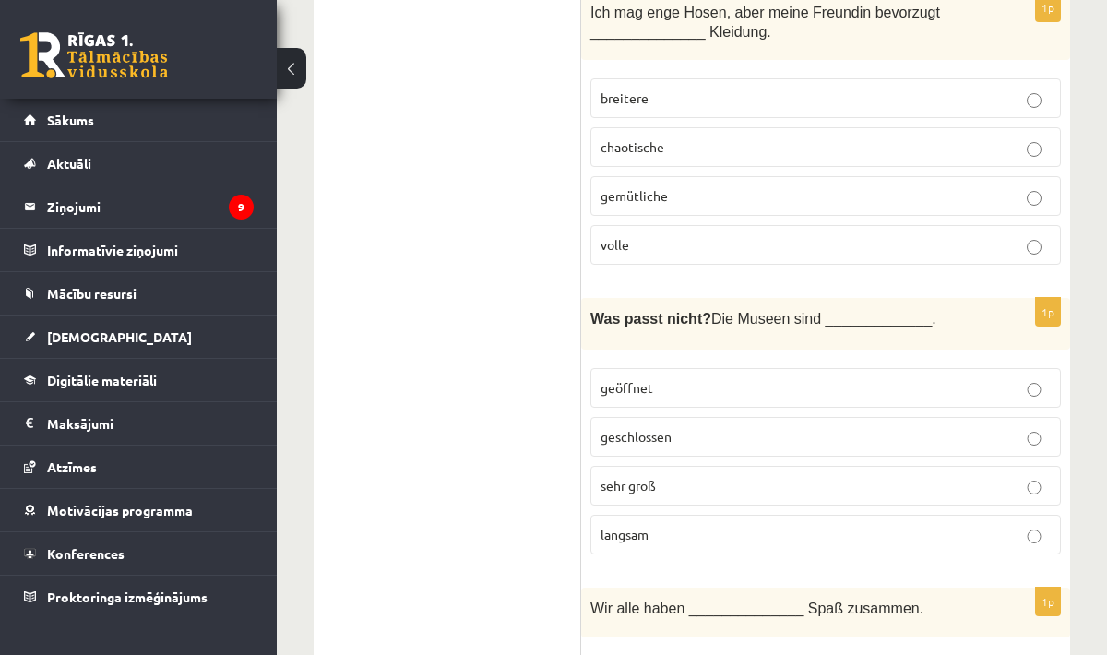
click at [969, 368] on label "geöffnet" at bounding box center [825, 388] width 470 height 40
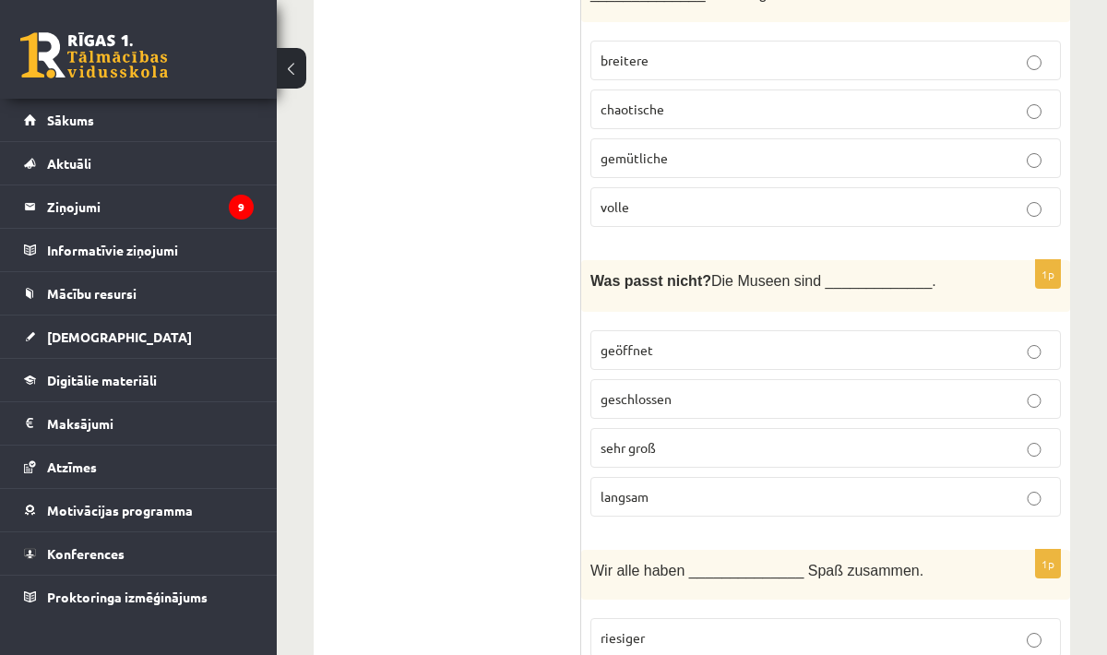
scroll to position [8347, 0]
click at [960, 378] on label "geschlossen" at bounding box center [825, 398] width 470 height 40
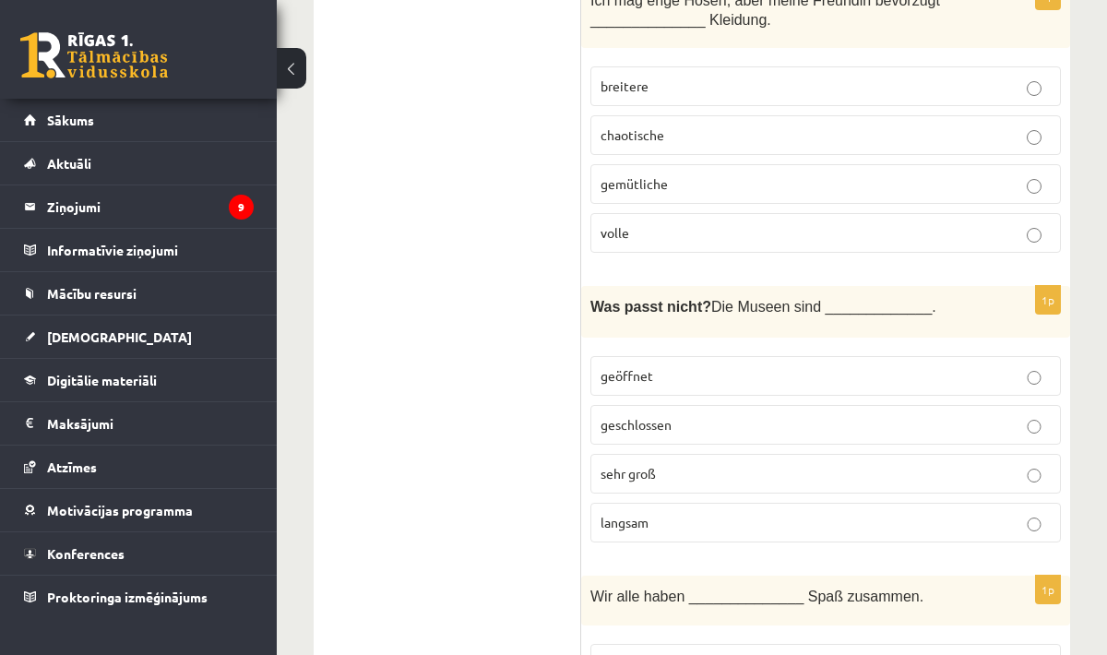
scroll to position [8371, 0]
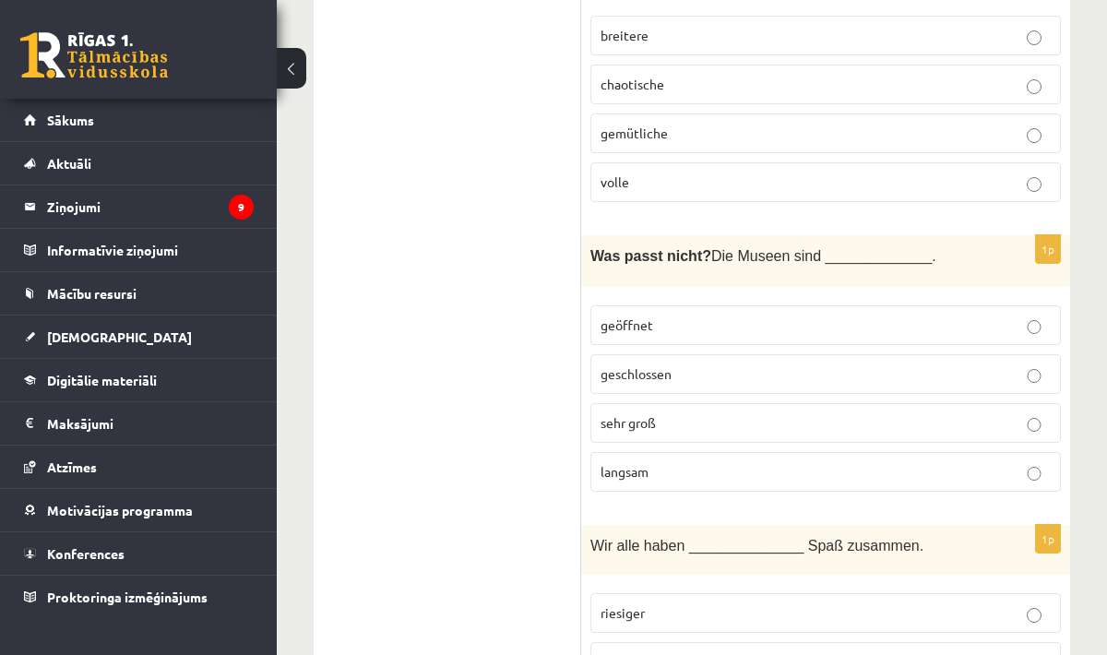
click at [906, 601] on p "riesiges" at bounding box center [825, 661] width 450 height 19
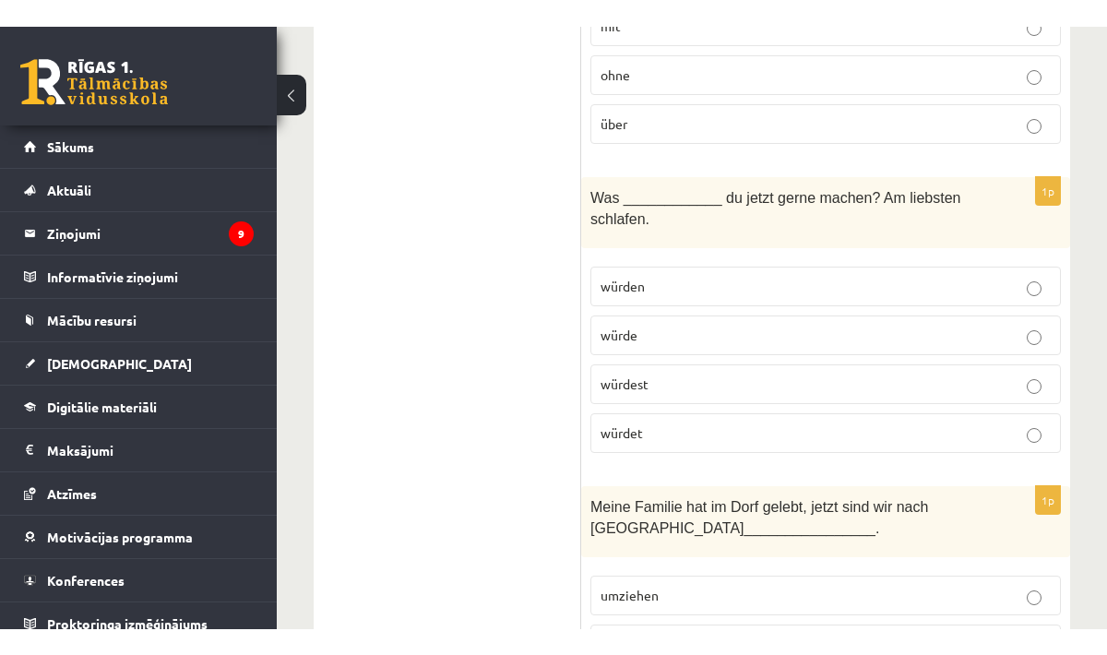
scroll to position [0, 0]
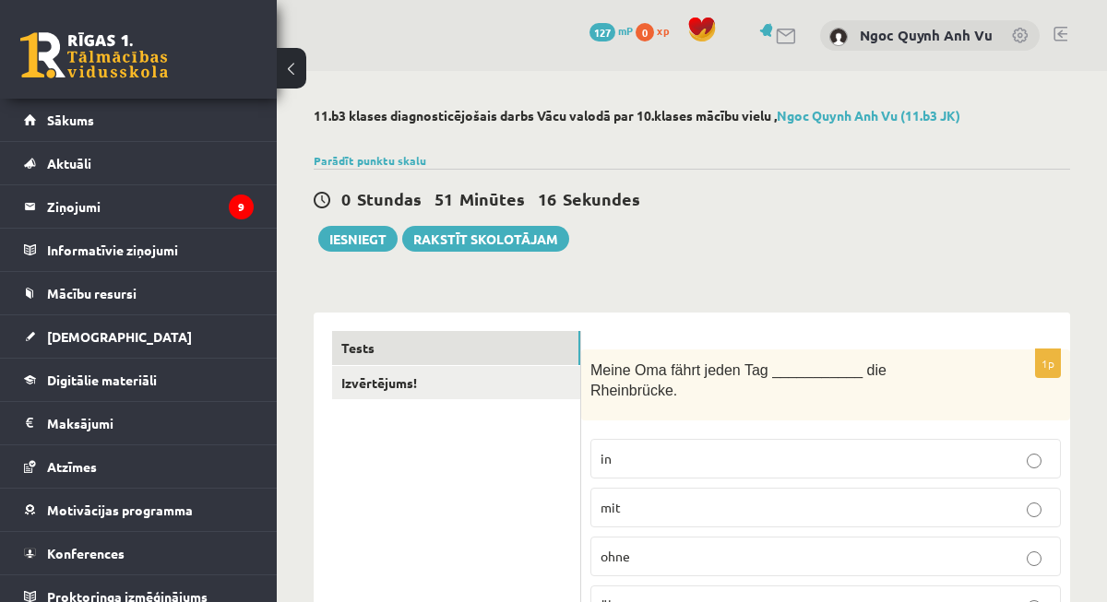
click at [383, 382] on link "Izvērtējums!" at bounding box center [456, 383] width 248 height 34
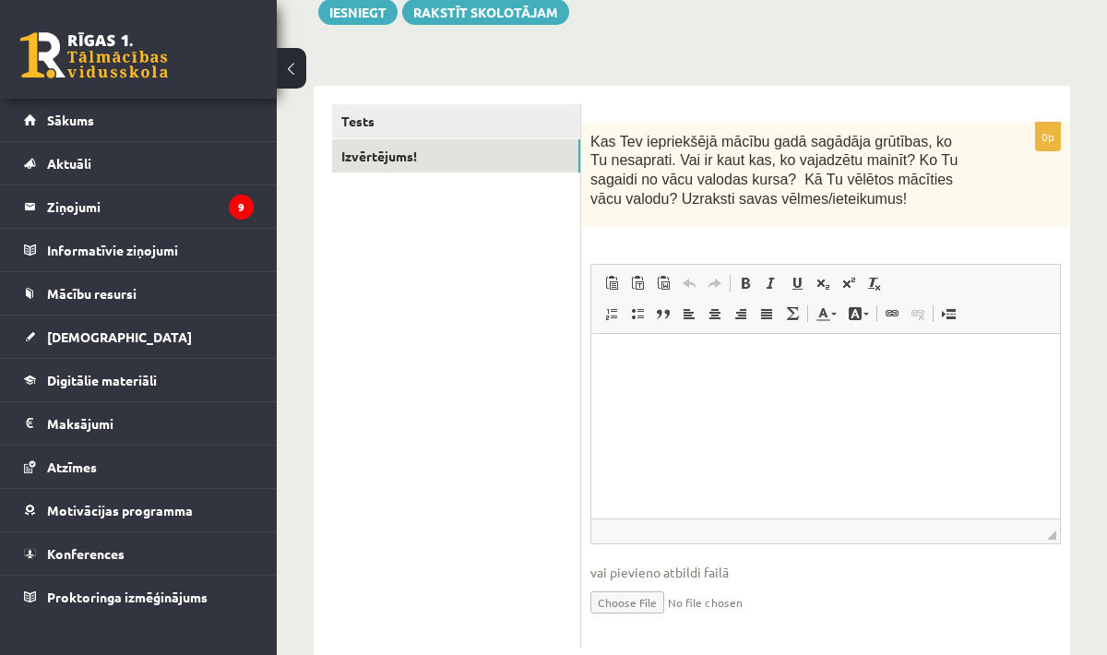
scroll to position [274, 0]
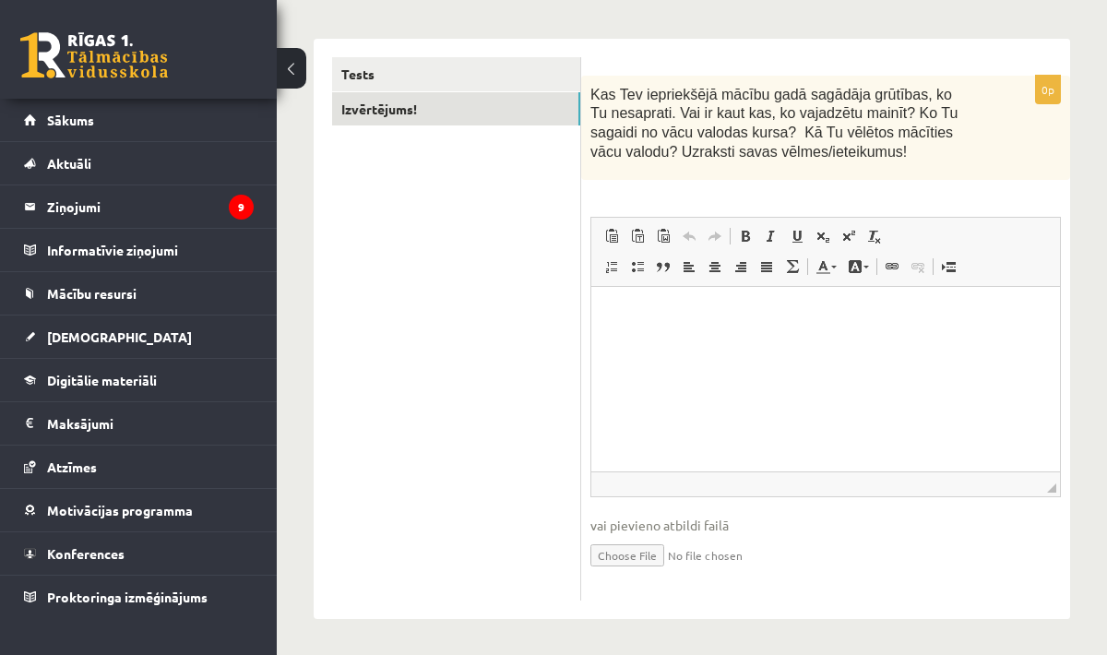
click at [941, 342] on html at bounding box center [825, 314] width 468 height 56
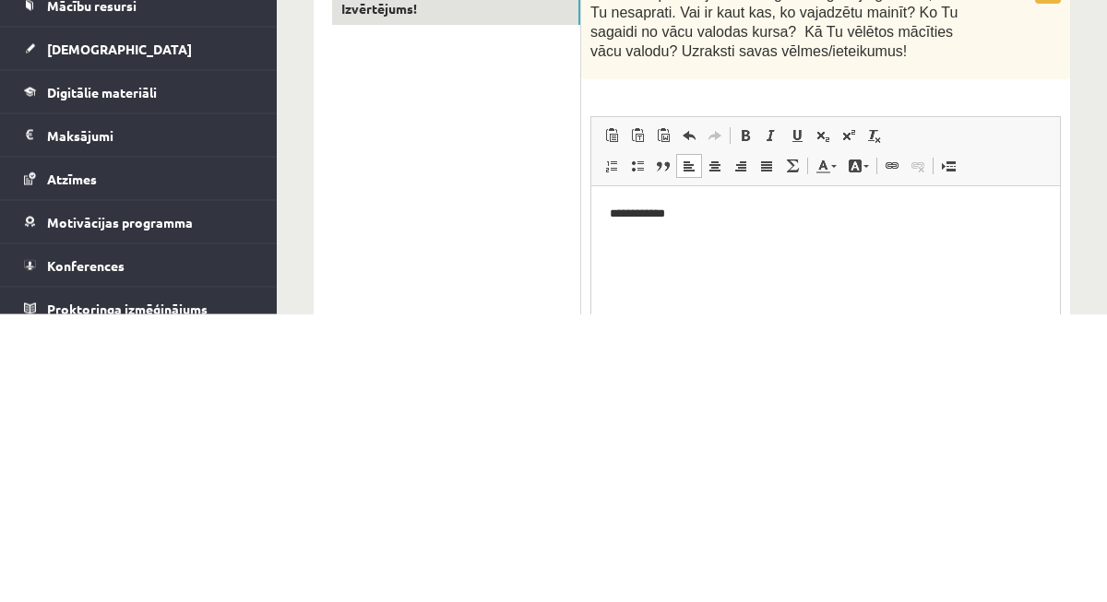
scroll to position [87, 0]
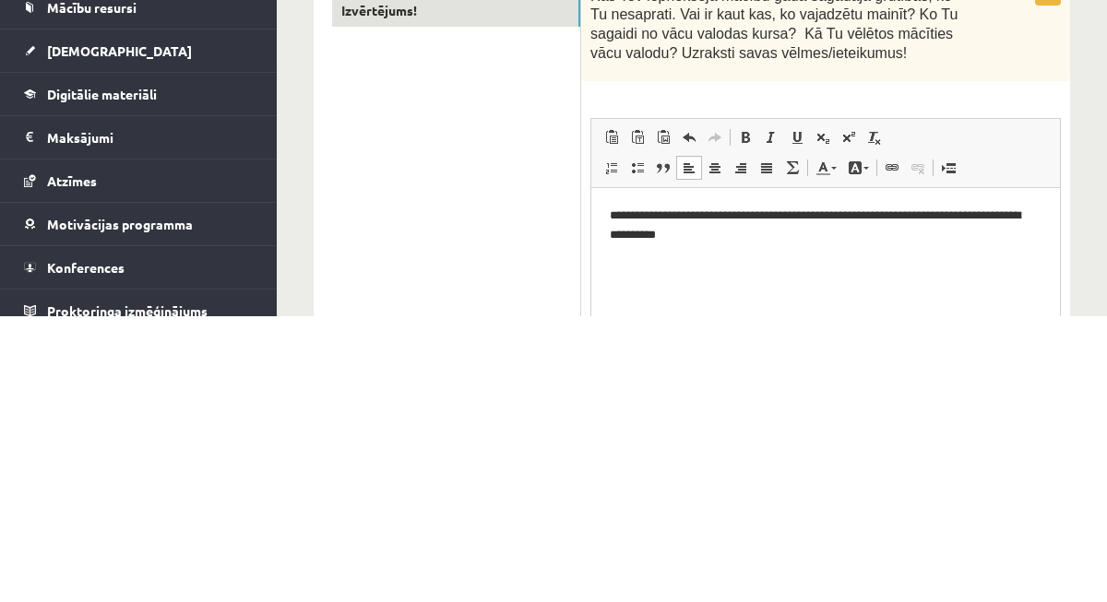
click at [695, 229] on p "**********" at bounding box center [826, 225] width 432 height 39
click at [791, 231] on p "**********" at bounding box center [826, 225] width 432 height 39
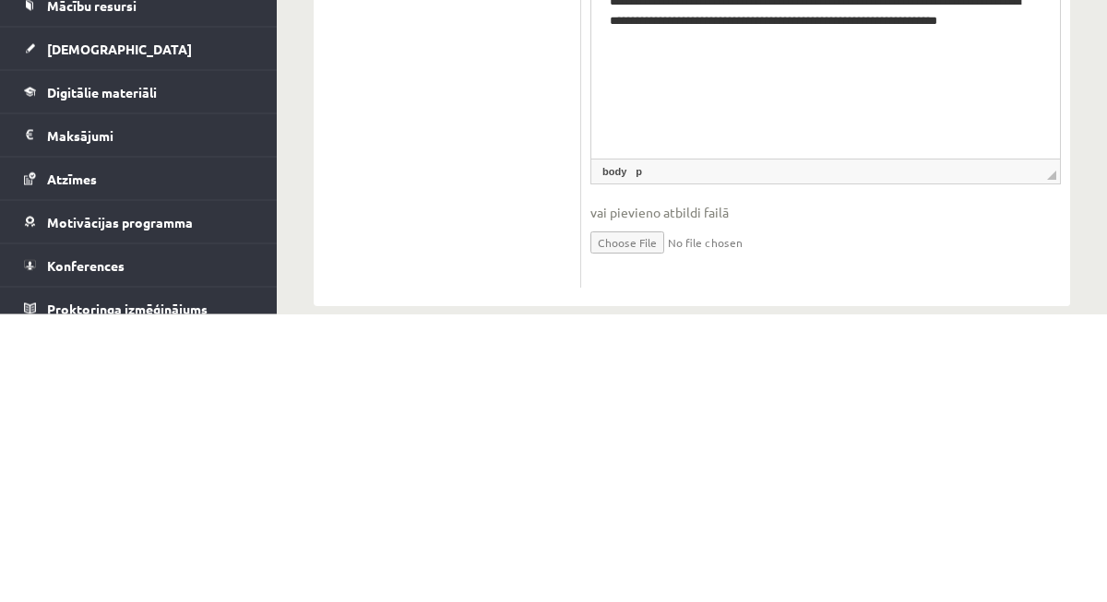
scroll to position [326, 0]
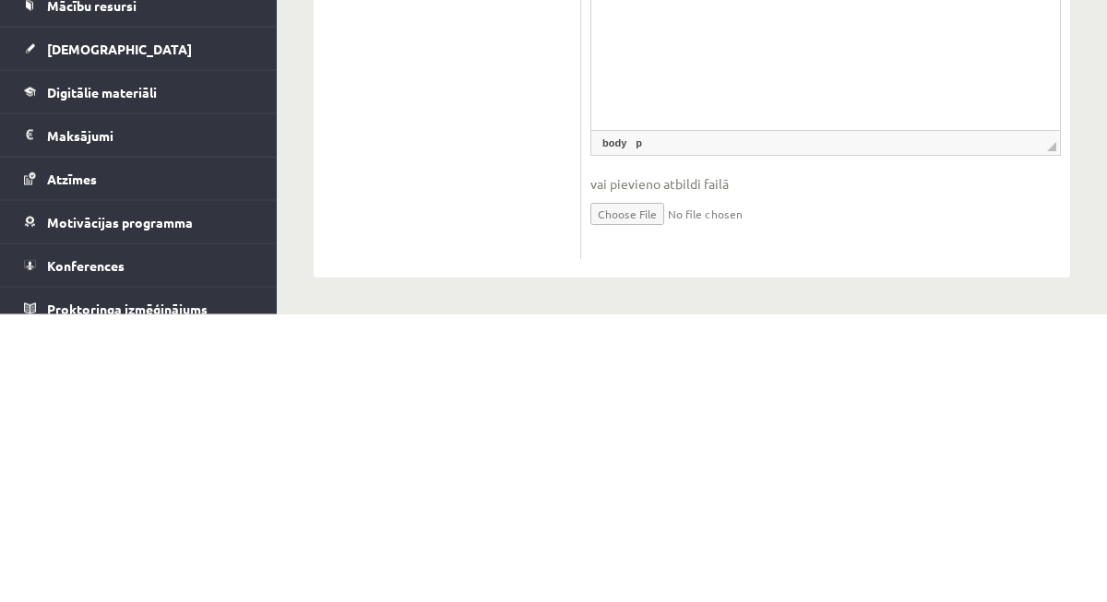
click at [927, 511] on input "file" at bounding box center [825, 501] width 470 height 38
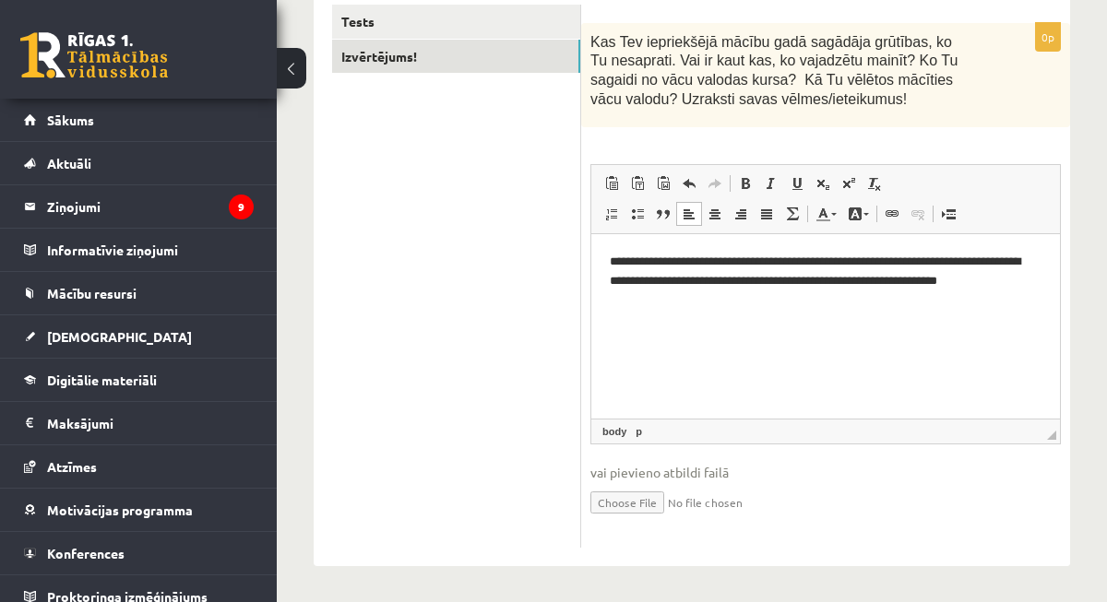
type input "**********"
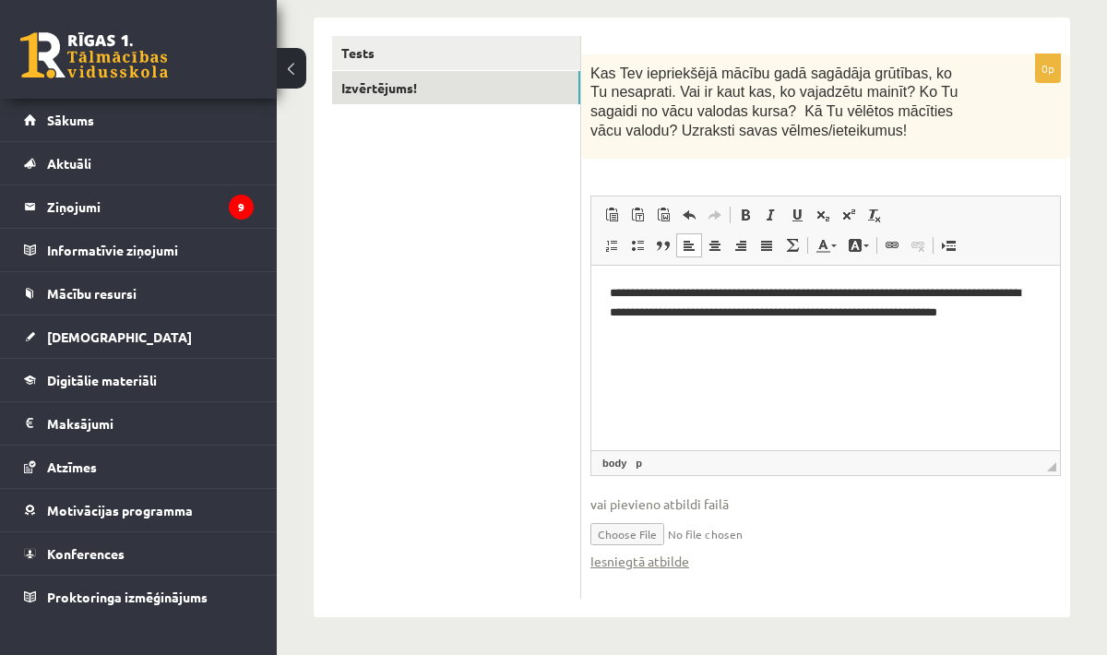
scroll to position [293, 0]
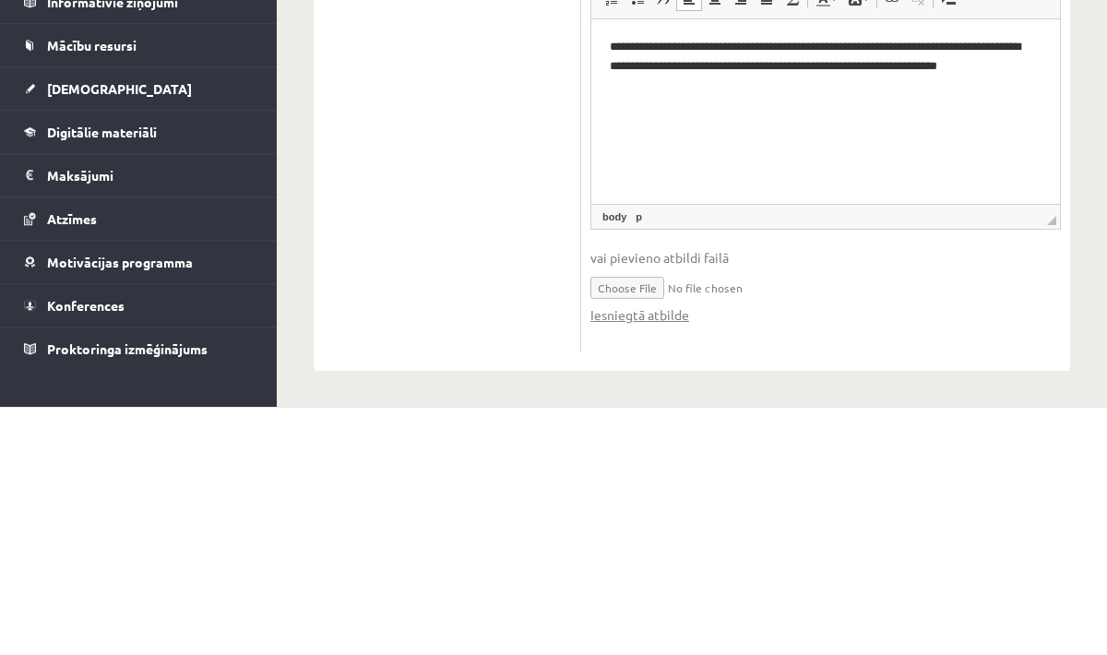
click at [676, 564] on link "Iesniegtā atbilde" at bounding box center [639, 562] width 99 height 19
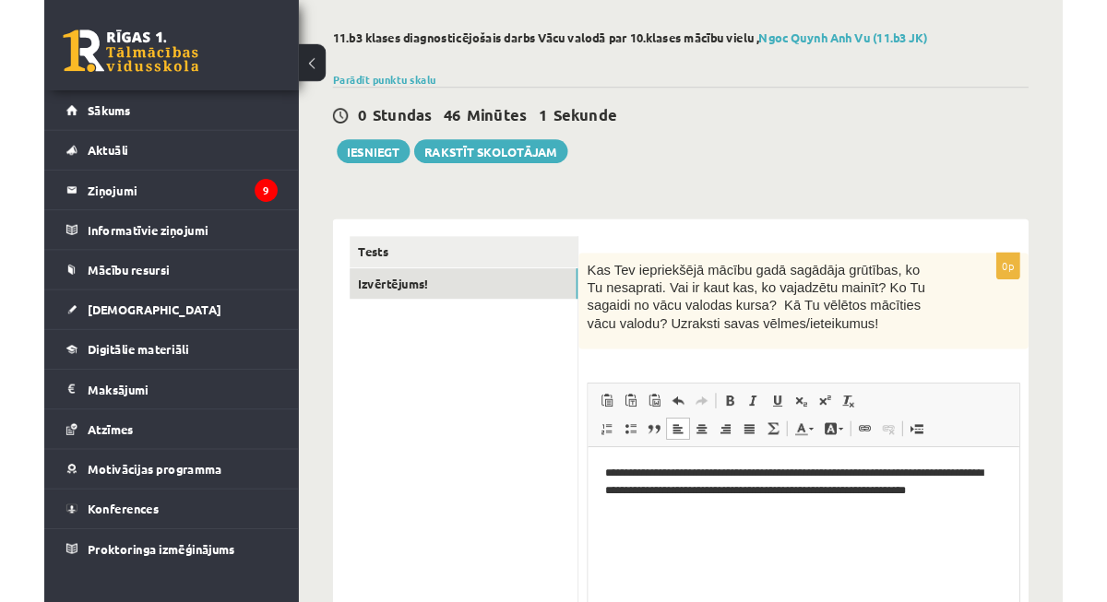
scroll to position [0, 0]
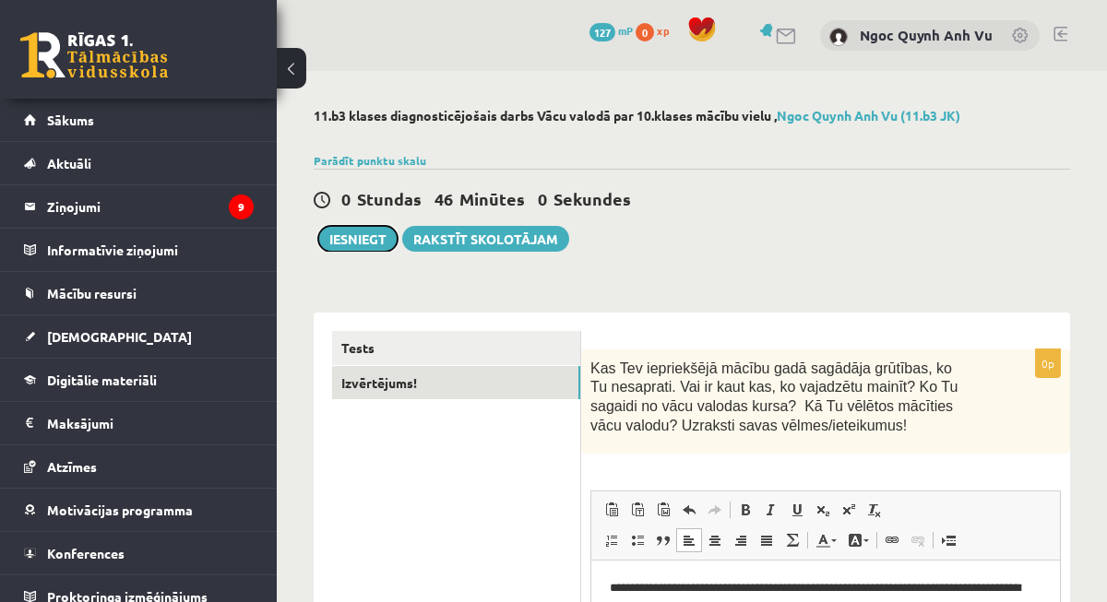
click at [361, 231] on button "Iesniegt" at bounding box center [357, 239] width 79 height 26
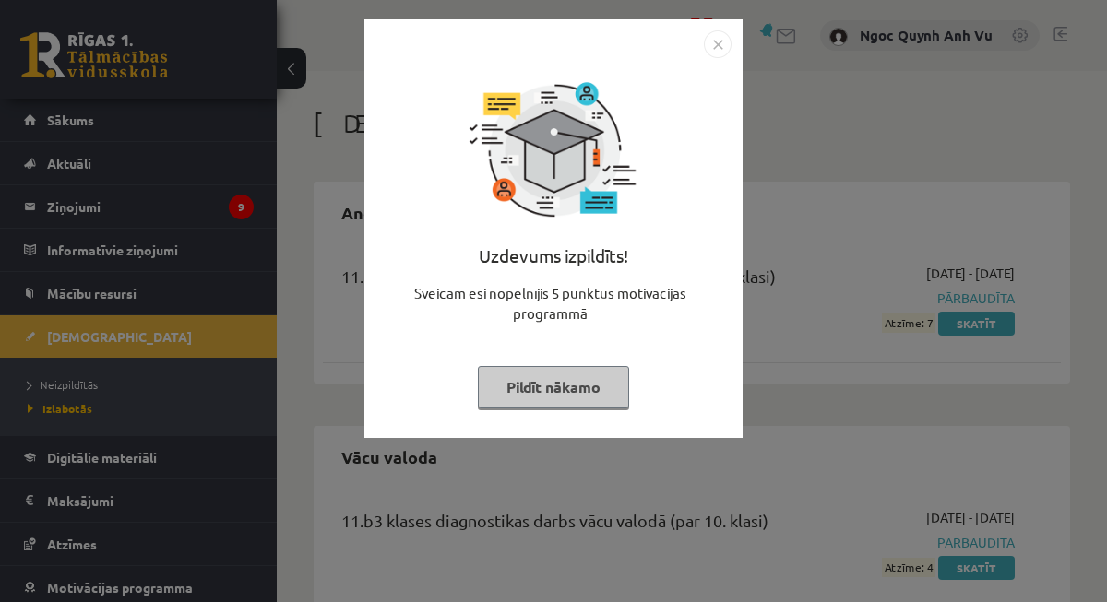
click at [577, 400] on button "Pildīt nākamo" at bounding box center [553, 387] width 151 height 42
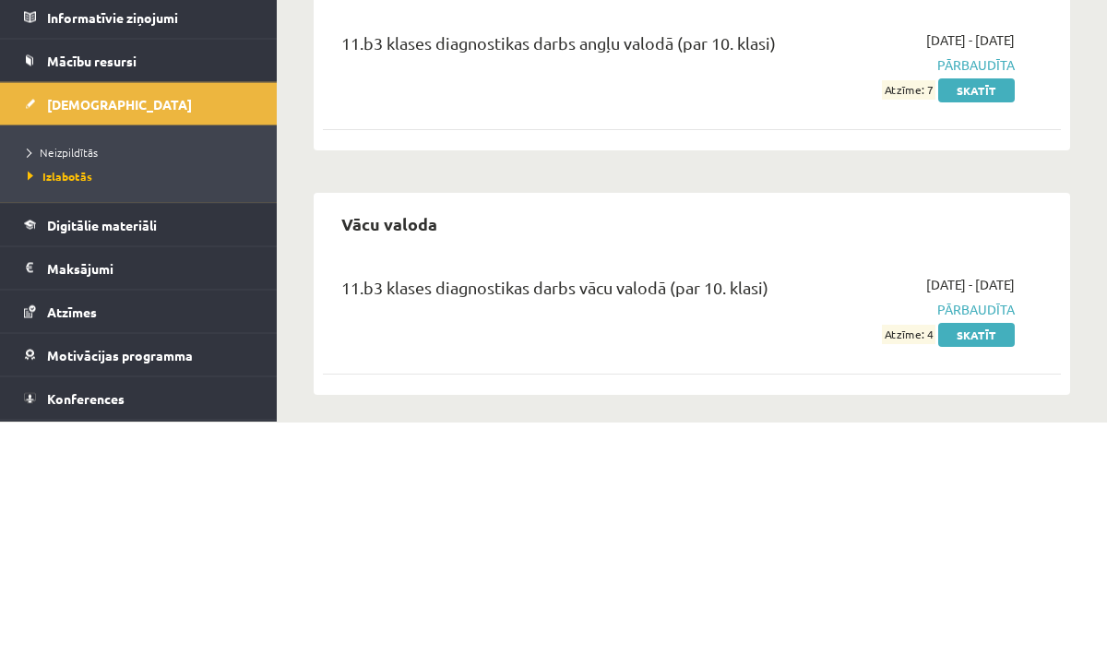
click at [993, 556] on link "Skatīt" at bounding box center [976, 568] width 77 height 24
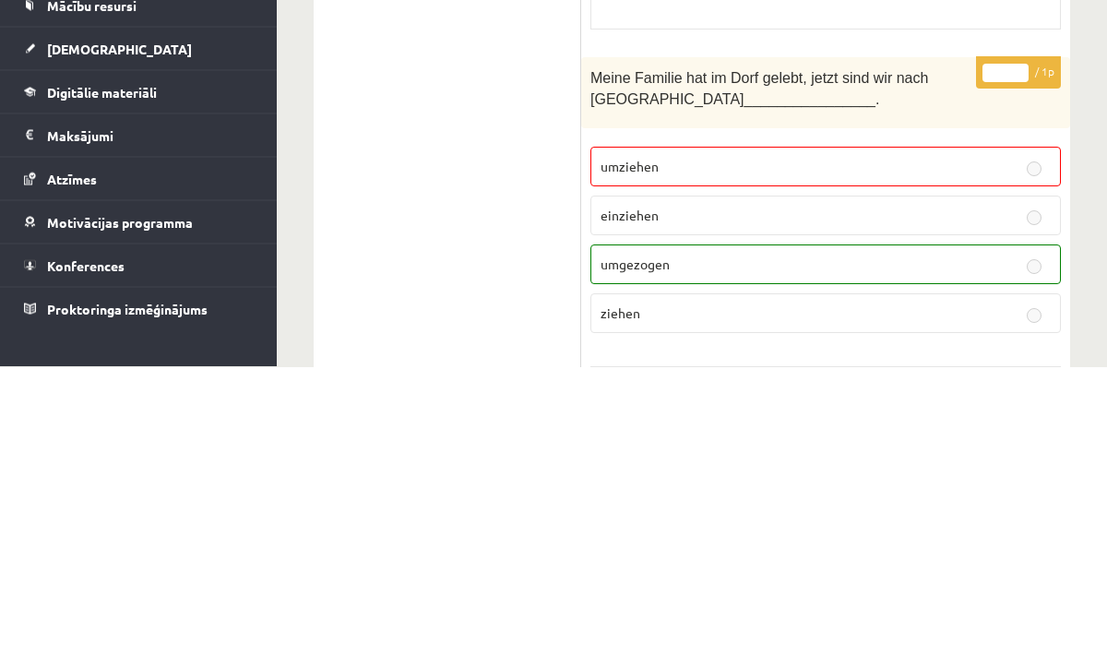
scroll to position [1011, 0]
